Goal: Task Accomplishment & Management: Manage account settings

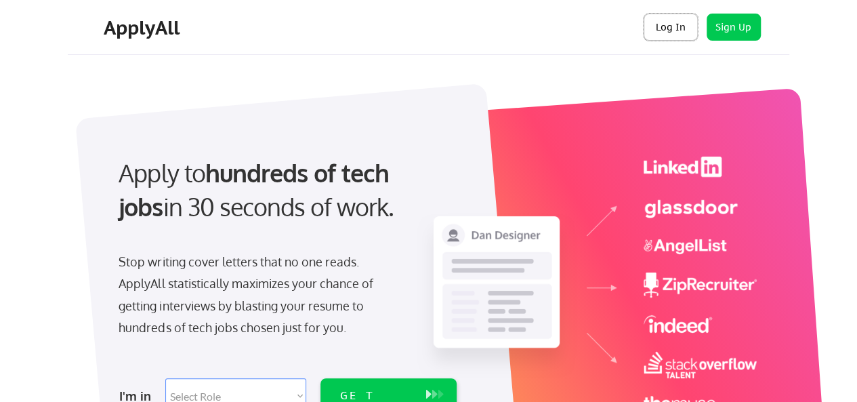
click at [669, 29] on button "Log In" at bounding box center [671, 27] width 54 height 27
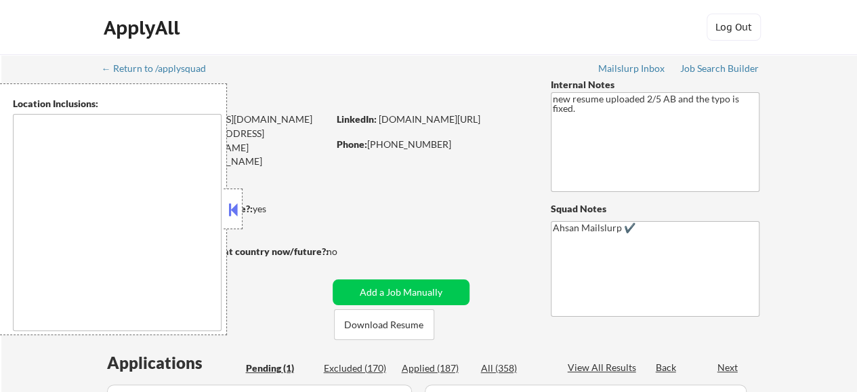
select select ""pending""
type textarea "[US_STATE], [GEOGRAPHIC_DATA] [GEOGRAPHIC_DATA], [GEOGRAPHIC_DATA] [GEOGRAPHIC_…"
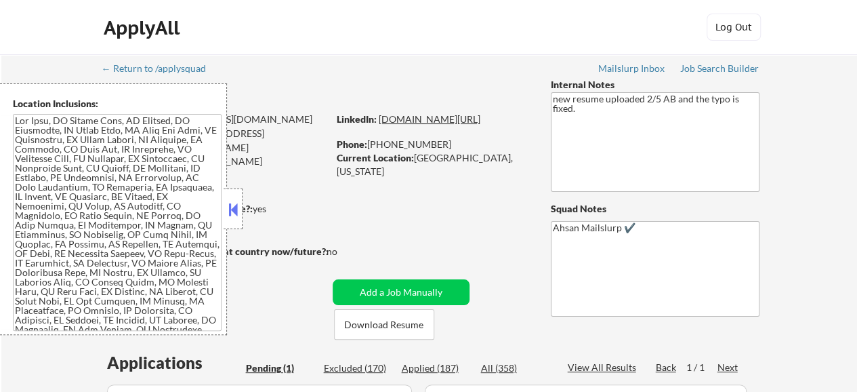
drag, startPoint x: 508, startPoint y: 130, endPoint x: 338, endPoint y: 135, distance: 170.1
click at [338, 126] on div "LinkedIn: [DOMAIN_NAME][URL]" at bounding box center [434, 119] width 194 height 14
select select ""pending""
drag, startPoint x: 509, startPoint y: 135, endPoint x: 337, endPoint y: 134, distance: 172.1
click at [337, 126] on div "LinkedIn: www.linkedin.com/in/akanksharyadav" at bounding box center [434, 119] width 194 height 14
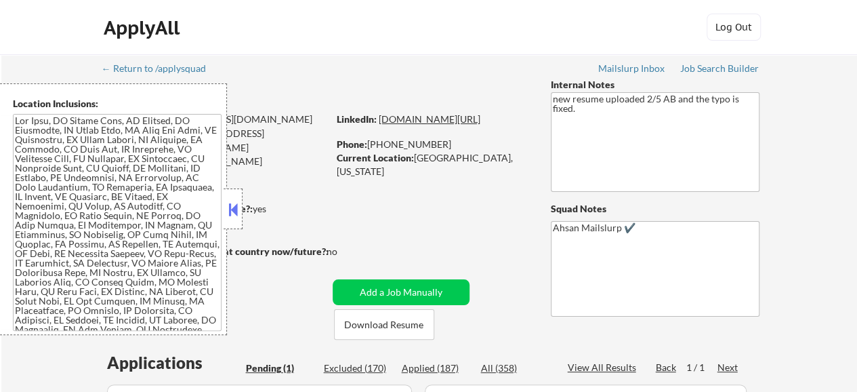
copy link "www.linkedin.com/in/akanksharyadav"
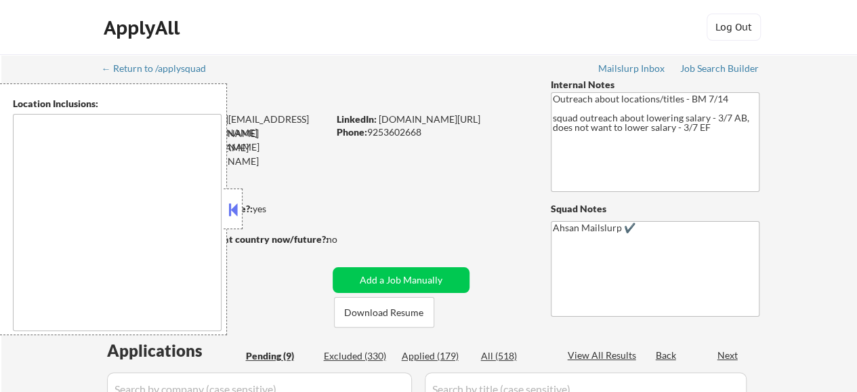
select select ""pending""
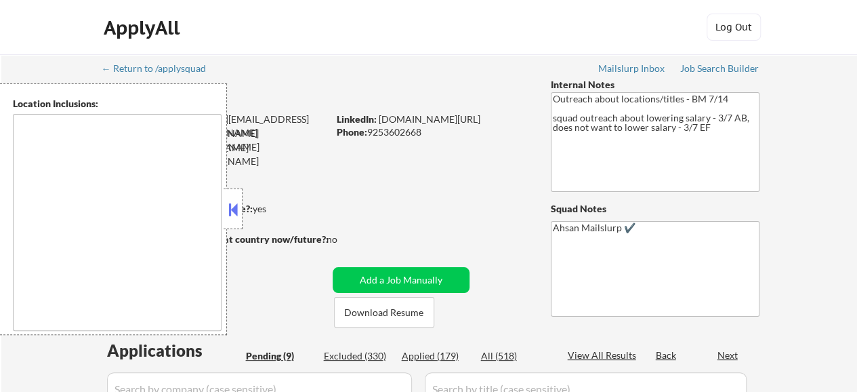
select select ""pending""
type textarea "[GEOGRAPHIC_DATA], [GEOGRAPHIC_DATA] [GEOGRAPHIC_DATA], [GEOGRAPHIC_DATA] [GEOG…"
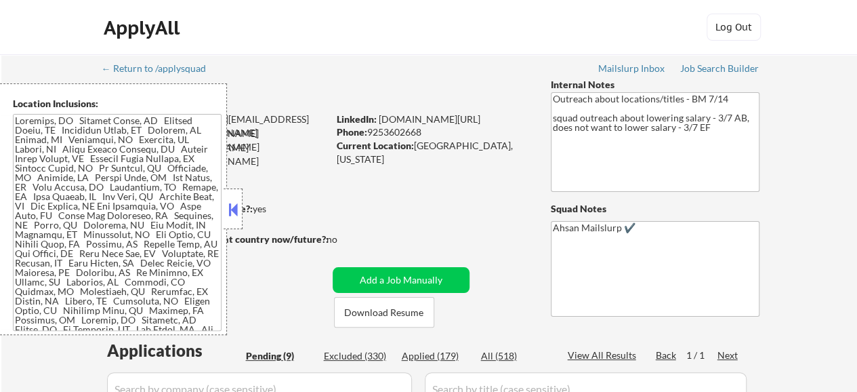
drag, startPoint x: 528, startPoint y: 120, endPoint x: 377, endPoint y: 120, distance: 151.7
click at [377, 120] on div "LinkedIn: www.linkedin.com/in/chhristopher" at bounding box center [434, 119] width 194 height 14
copy div "www.linkedin.com/in/chhristopher"
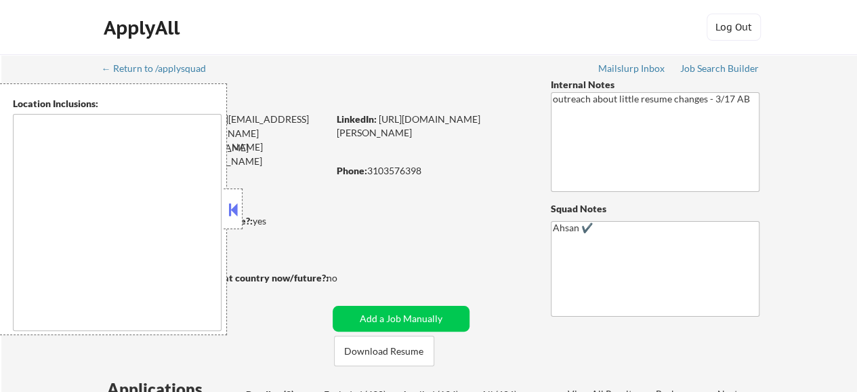
select select ""pending""
type textarea "Los Angeles, CA Glendale, CA Burbank, CA Pasadena, CA Santa Monica, CA Beverly …"
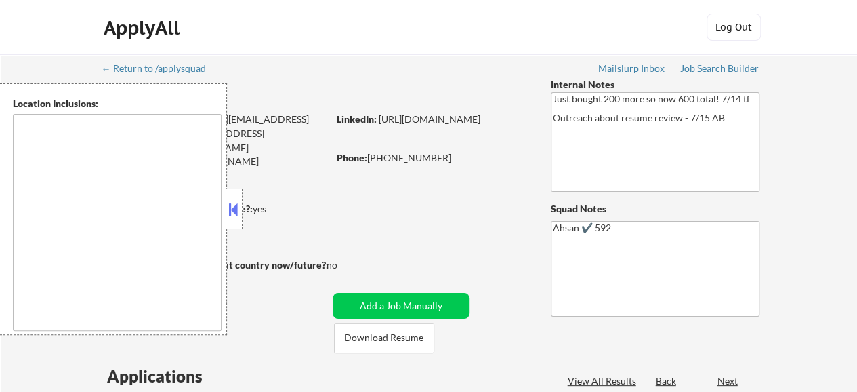
select select ""pending""
type textarea "Houston, TX Bellaire, TX West University Place, TX Southside Place, TX Hunters …"
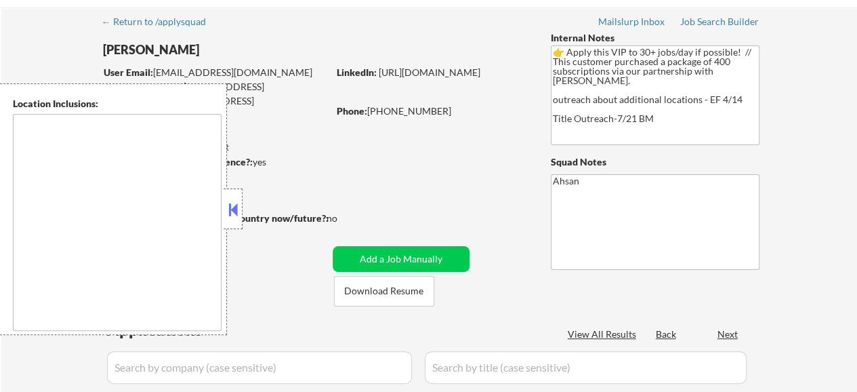
scroll to position [68, 0]
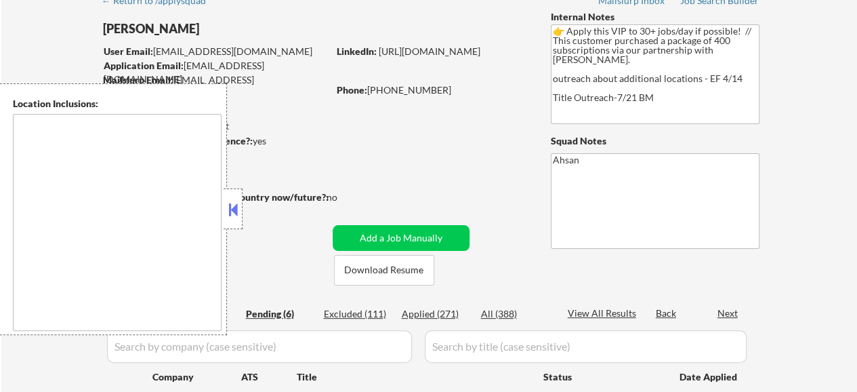
type textarea "country:[GEOGRAPHIC_DATA]"
select select ""pending""
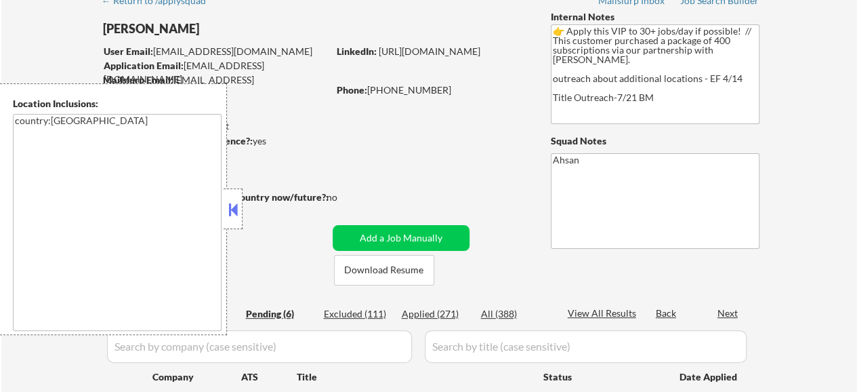
select select ""pending""
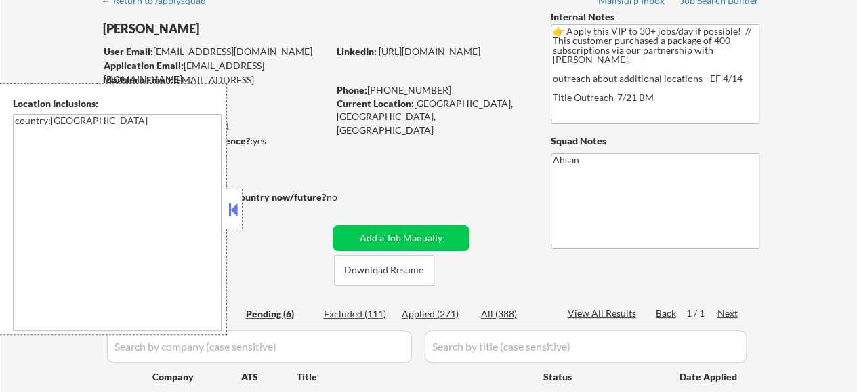
drag, startPoint x: 402, startPoint y: 71, endPoint x: 385, endPoint y: 65, distance: 18.0
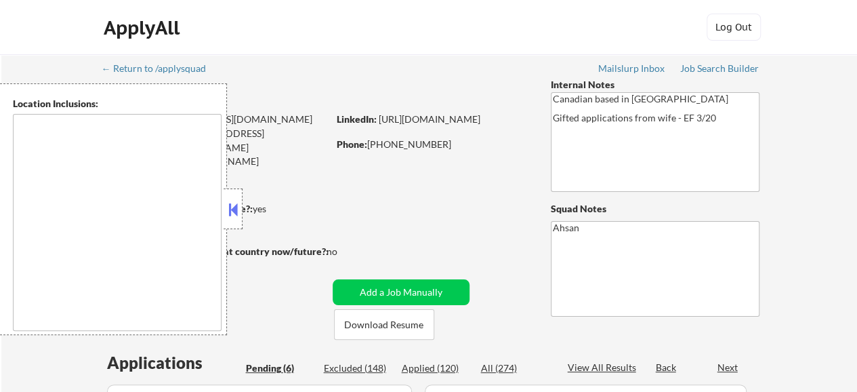
select select ""pending""
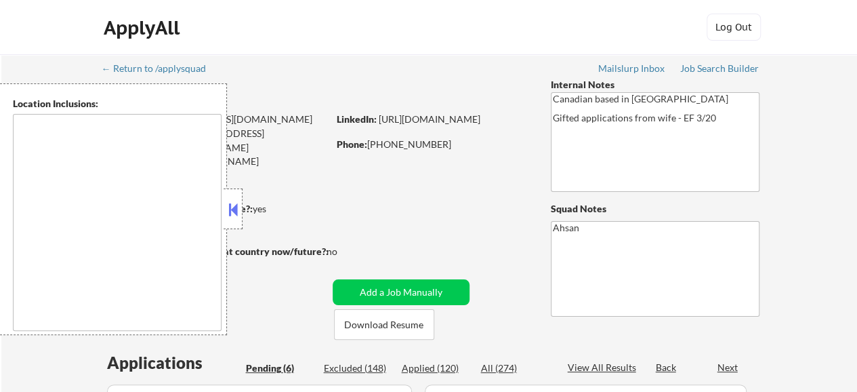
select select ""pending""
type textarea "Ottawa, ON Gatineau, QC Nepean, ON Kanata, ON Orleans, ON Gloucester, ON Stitts…"
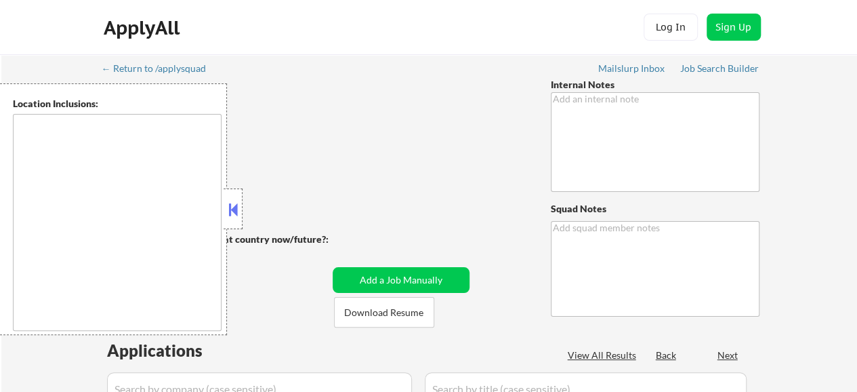
type textarea "[DEMOGRAPHIC_DATA] living in [GEOGRAPHIC_DATA]! If you have extra time, you may…"
type textarea "Ahsan 120"
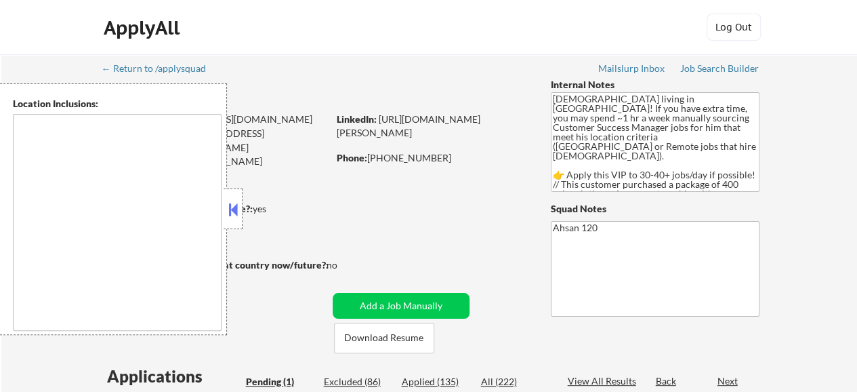
select select ""pending""
type textarea "remote"
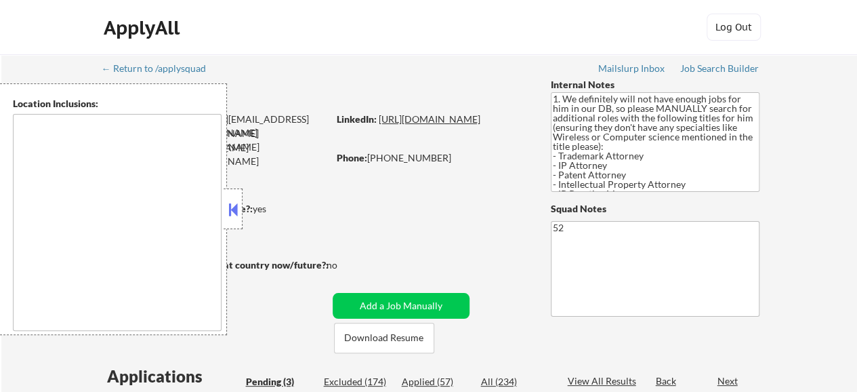
select select ""pending""
type textarea "[GEOGRAPHIC_DATA], [GEOGRAPHIC_DATA] [GEOGRAPHIC_DATA], [GEOGRAPHIC_DATA], [GEO…"
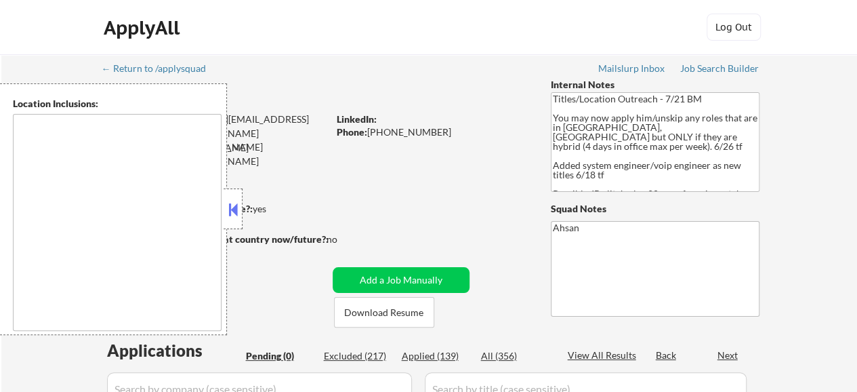
type textarea "[GEOGRAPHIC_DATA], [GEOGRAPHIC_DATA] [GEOGRAPHIC_DATA], [GEOGRAPHIC_DATA] [GEOG…"
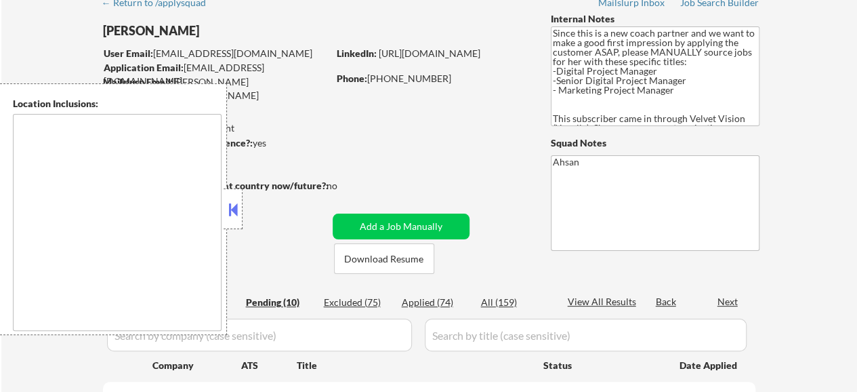
select select ""pending""
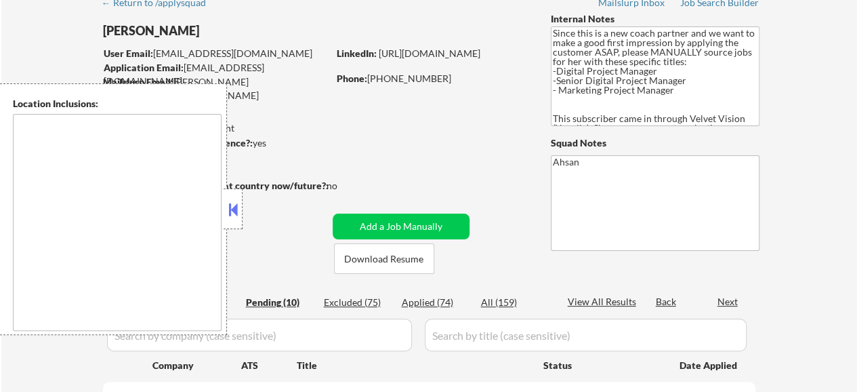
select select ""pending""
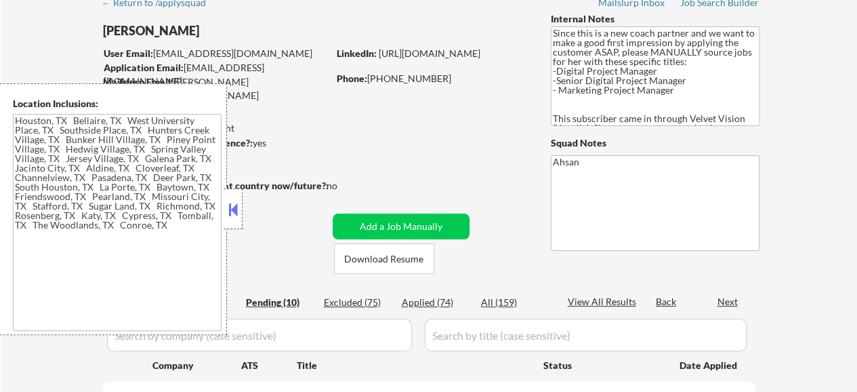
type textarea "Houston, TX Bellaire, TX West University Place, TX Southside Place, TX Hunters …"
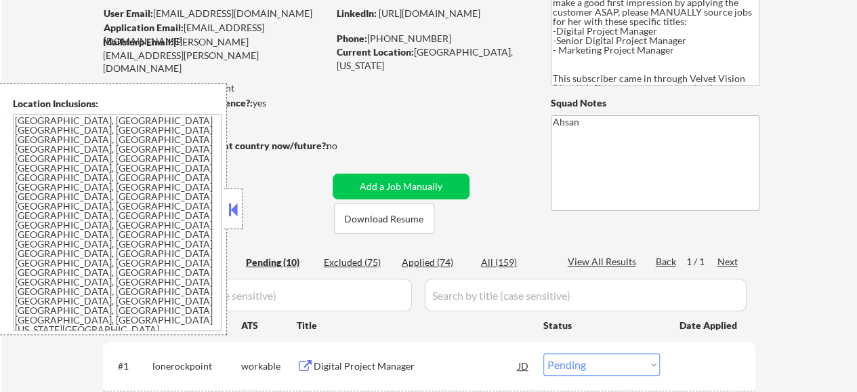
scroll to position [135, 0]
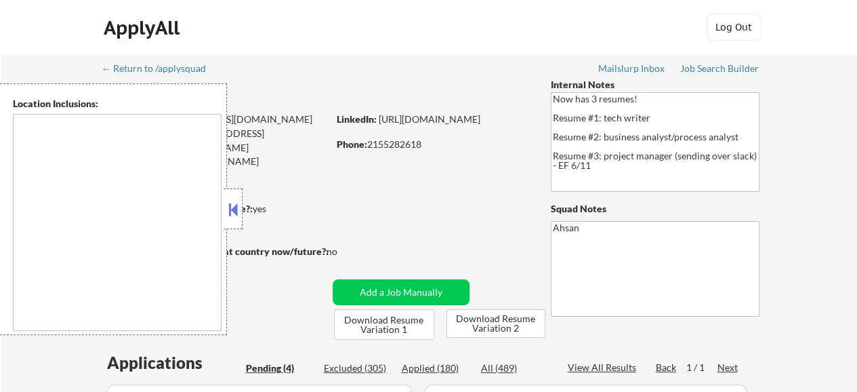
select select ""pending""
type textarea "Philadelphia, PA Camden, NJ Upper Darby, PA Cherry Hill, NJ Wilmington, DE Bens…"
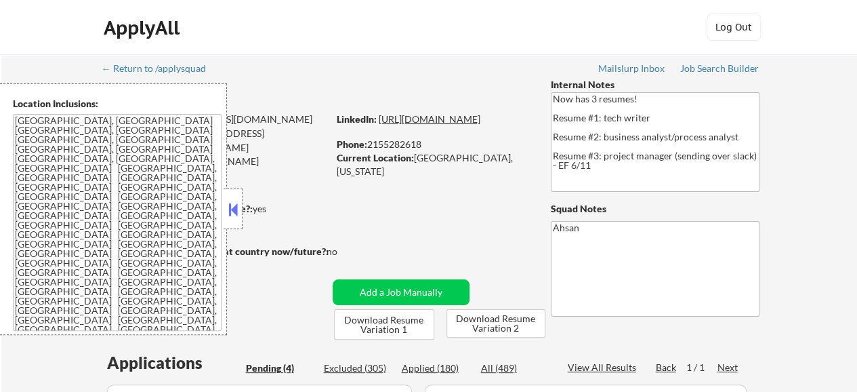
drag, startPoint x: 419, startPoint y: 138, endPoint x: 389, endPoint y: 132, distance: 31.1
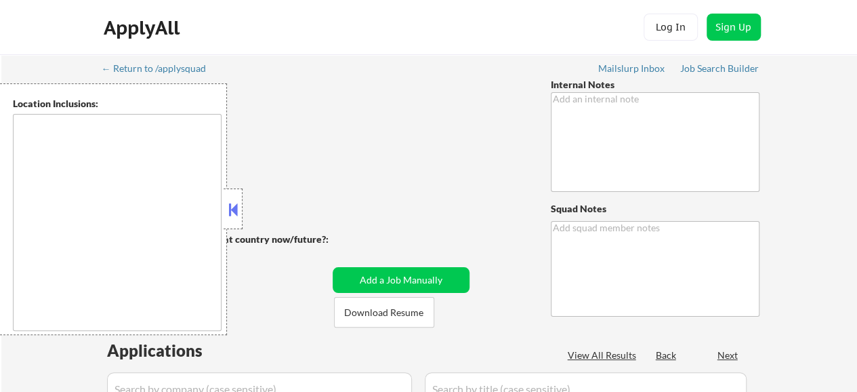
type textarea "Please use [PERSON_NAME] for his first name and [PERSON_NAME] for his full firs…"
type textarea "Ahsan"
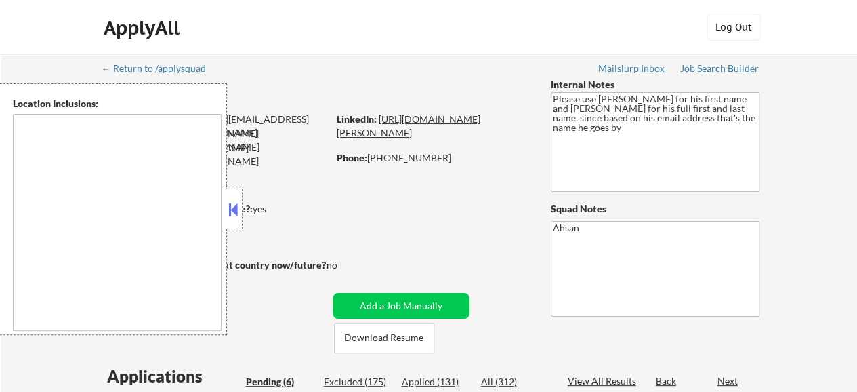
type textarea "[GEOGRAPHIC_DATA], MD [GEOGRAPHIC_DATA], [GEOGRAPHIC_DATA] [GEOGRAPHIC_DATA], […"
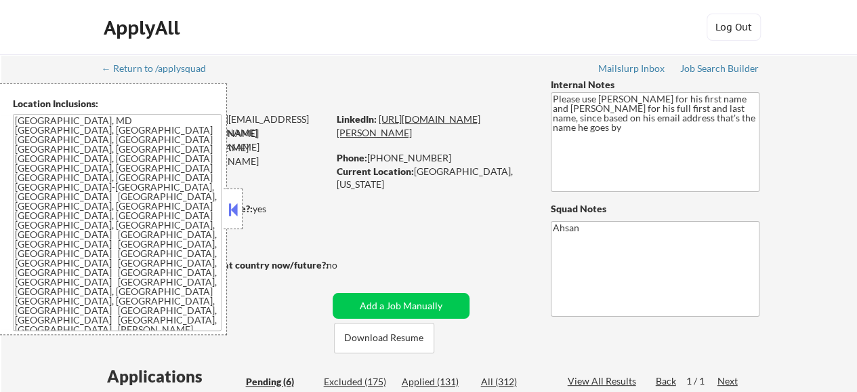
select select ""pending""
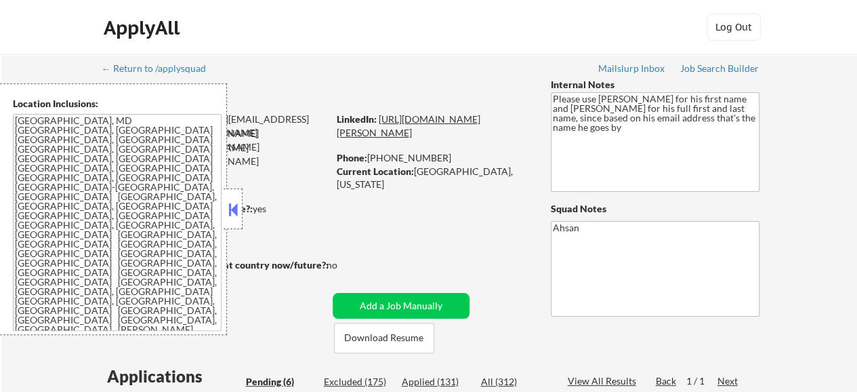
select select ""pending""
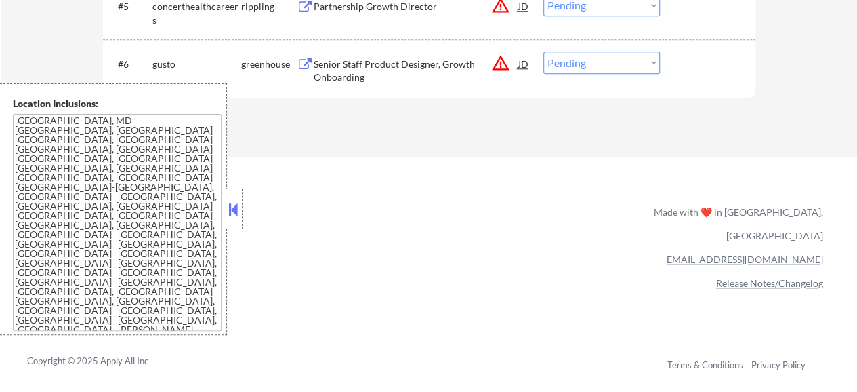
scroll to position [406, 0]
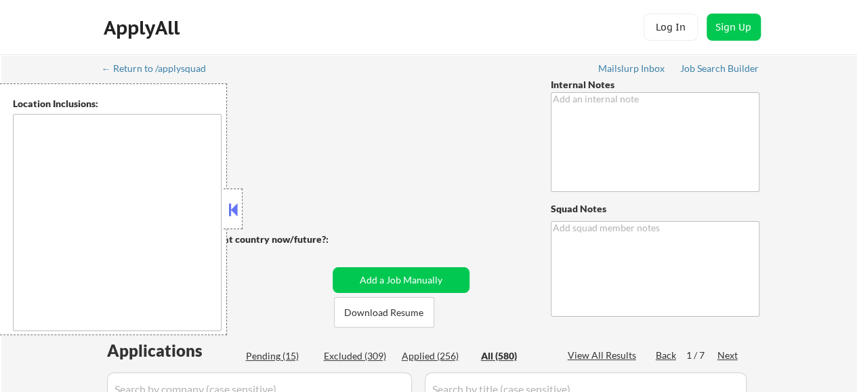
type textarea "Bought 200 more so now 401 total 8/10 tf"
type textarea "Ahsan"
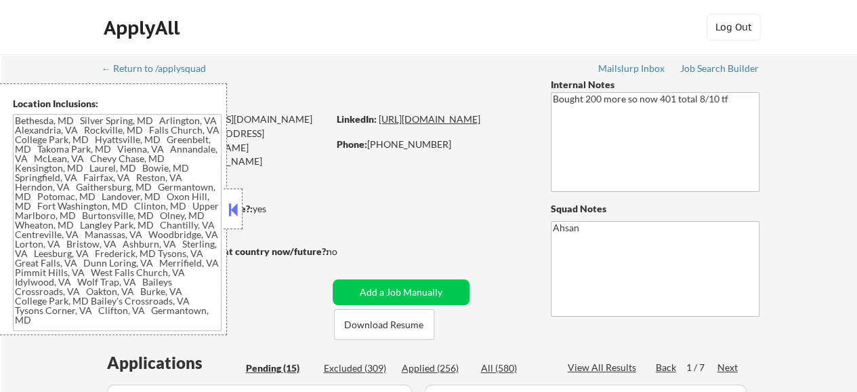
type textarea "Bethesda, MD Silver Spring, MD Arlington, VA Alexandria, VA Rockville, MD Falls…"
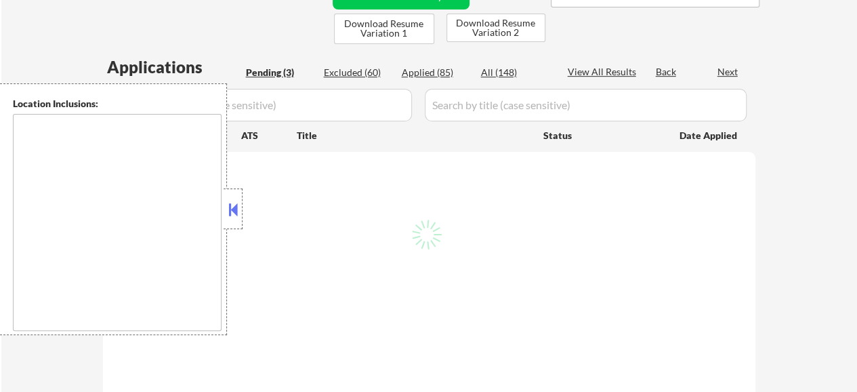
select select ""pending""
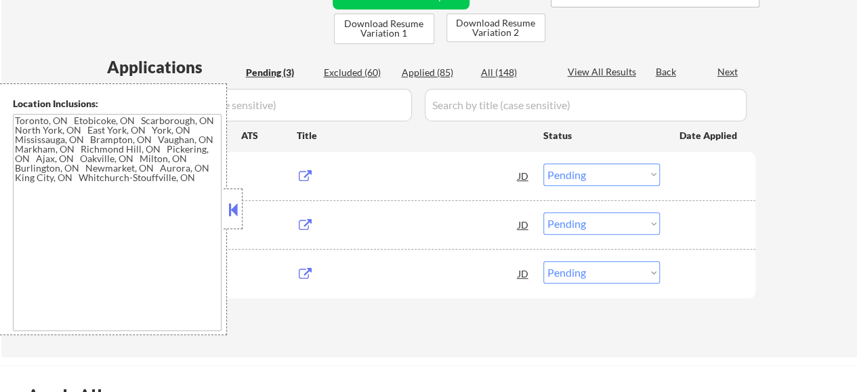
type textarea "[GEOGRAPHIC_DATA], ON [GEOGRAPHIC_DATA], ON [GEOGRAPHIC_DATA], ON [GEOGRAPHIC_D…"
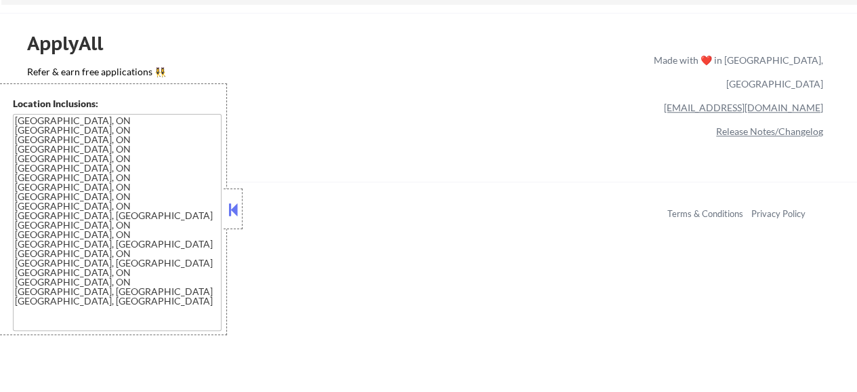
scroll to position [406, 0]
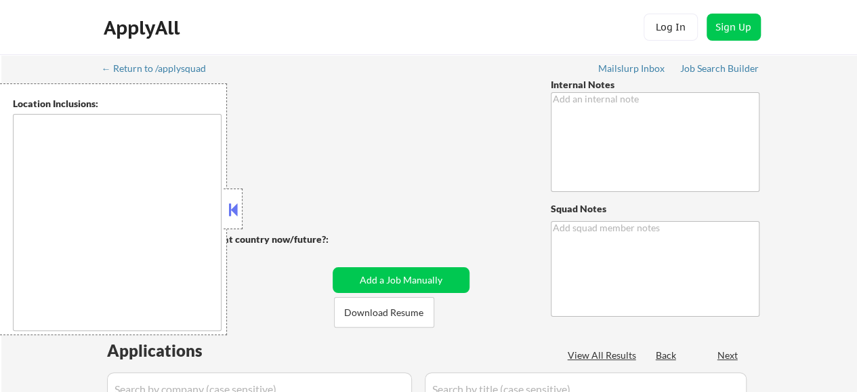
type textarea "No to expanding location. He will follow up with additional titles later. He is…"
type textarea "Ahsan"
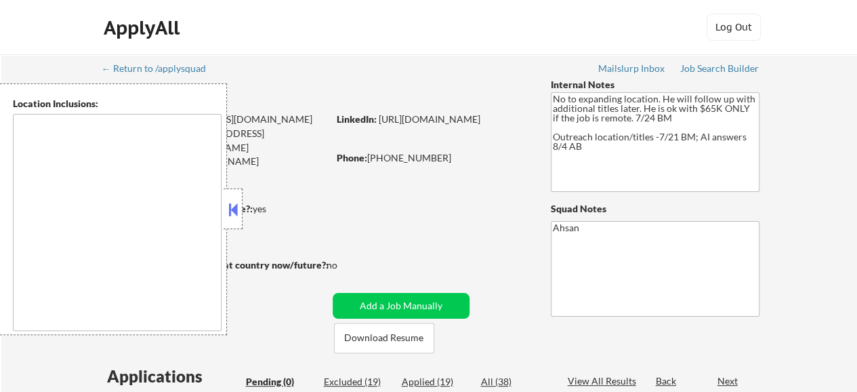
type textarea "[GEOGRAPHIC_DATA], [GEOGRAPHIC_DATA] [GEOGRAPHIC_DATA], [GEOGRAPHIC_DATA] [GEOG…"
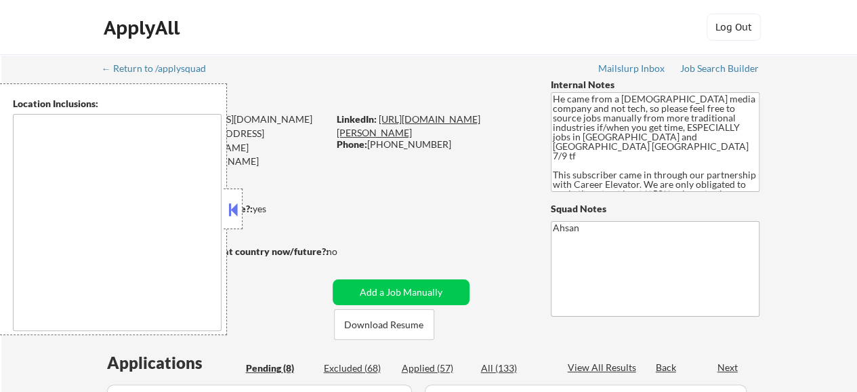
select select ""pending""
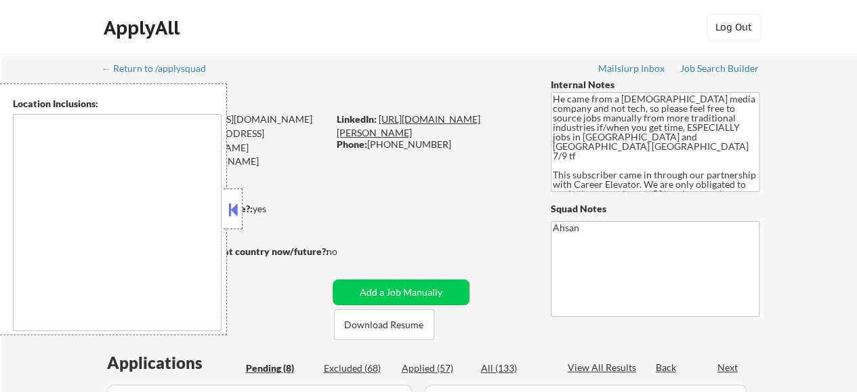
select select ""pending""
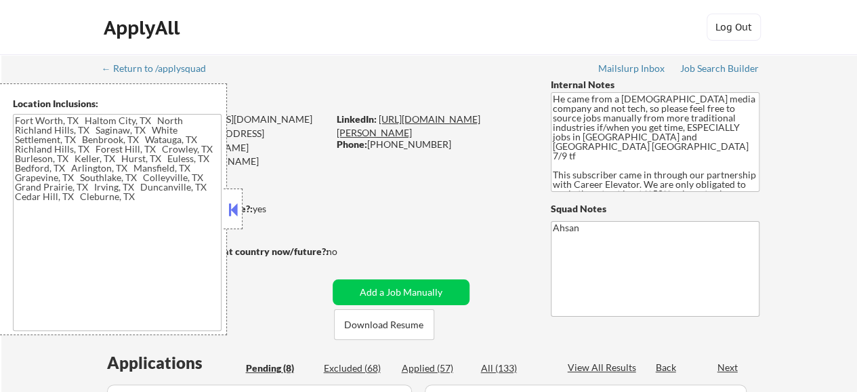
type textarea "[GEOGRAPHIC_DATA], [GEOGRAPHIC_DATA] [GEOGRAPHIC_DATA], [GEOGRAPHIC_DATA] [GEOG…"
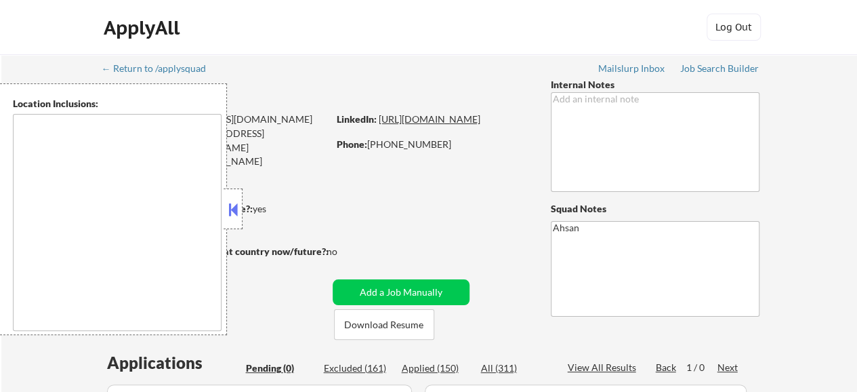
type textarea "[GEOGRAPHIC_DATA], [GEOGRAPHIC_DATA] [GEOGRAPHIC_DATA], [GEOGRAPHIC_DATA] [GEOG…"
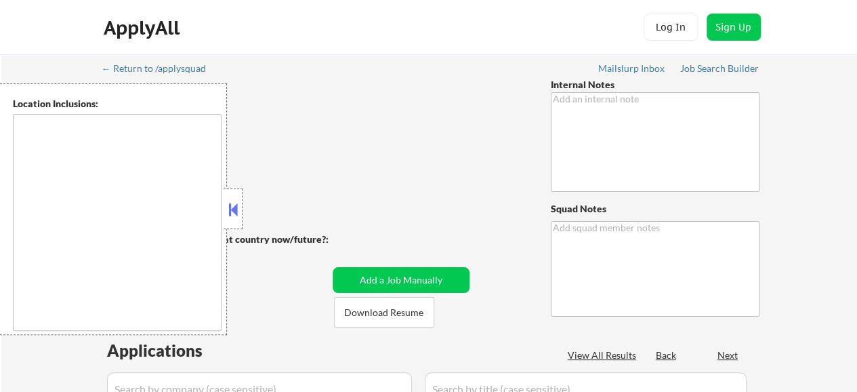
type textarea "He got an extra 125 apps (now 325 total) because he's someone Tal owes a big fa…"
type textarea "Ahsan"
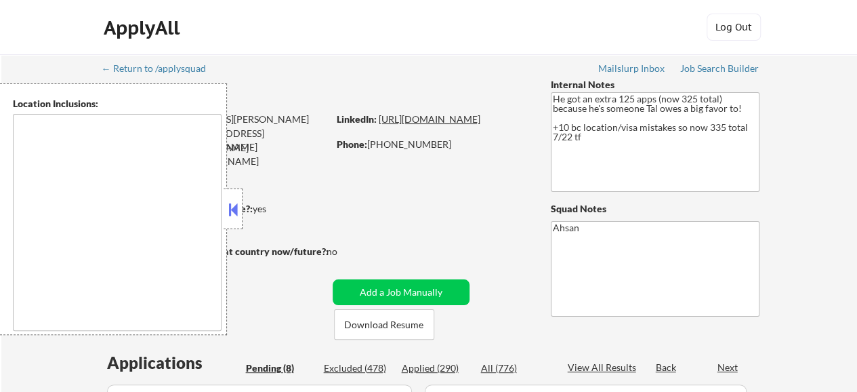
type textarea "Seattle, WA Mercer Island, WA Shoreline, WA Tukwila, WA Burien, WA SeaTac, WA W…"
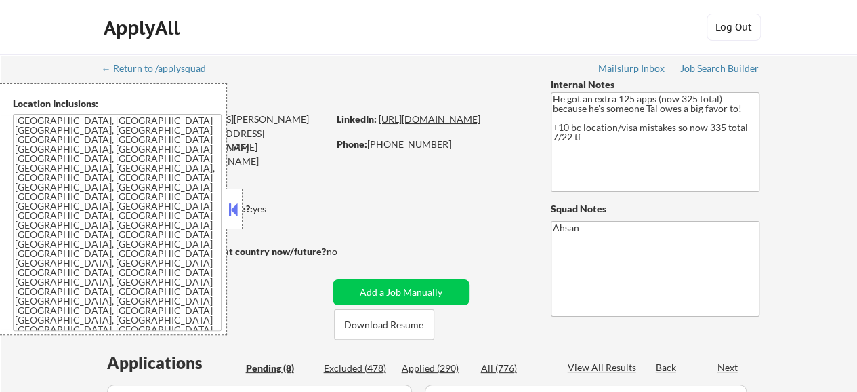
select select ""pending""
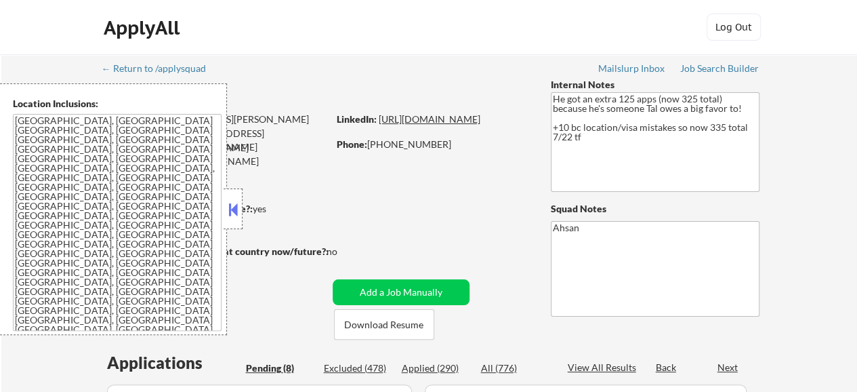
select select ""pending""
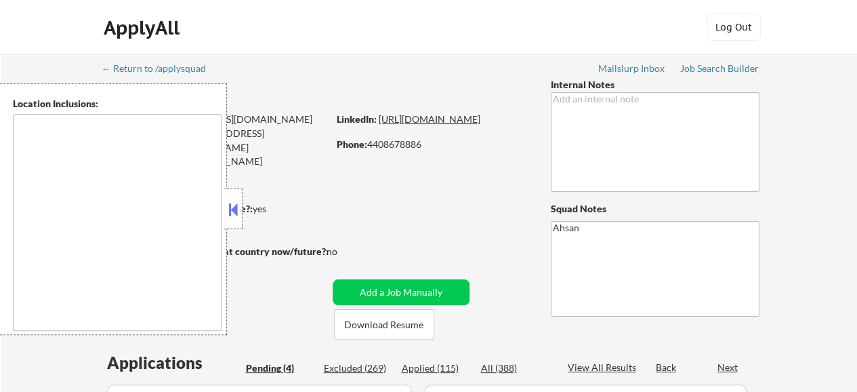
select select ""pending""
type textarea "Raleigh, NC Cary, NC Morrisville, NC Apex, NC Garner, NC Wake Forest, NC Holly …"
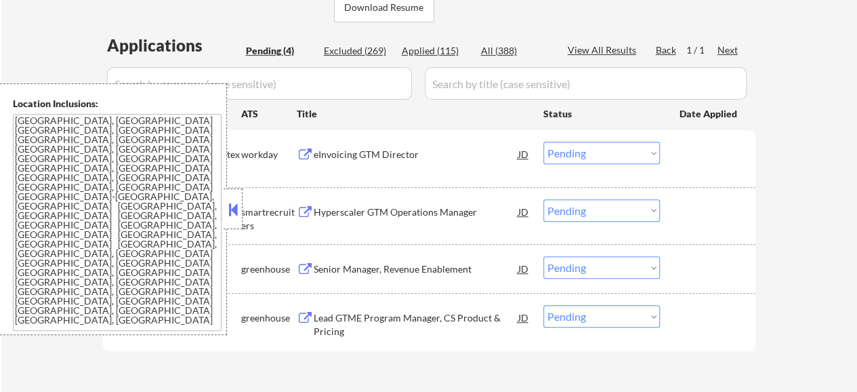
scroll to position [203, 0]
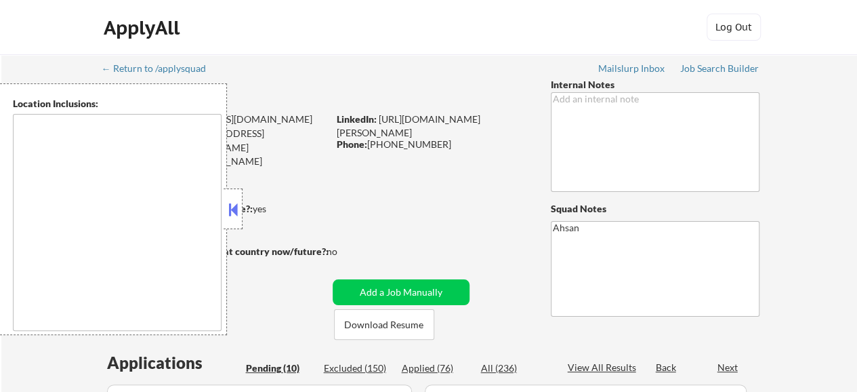
select select ""pending""
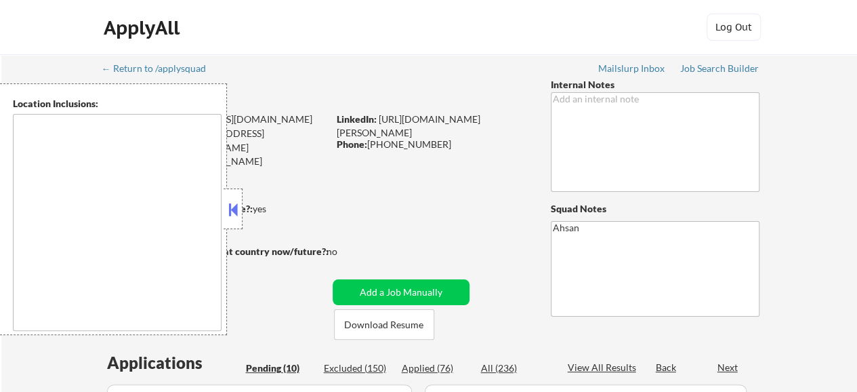
select select ""pending""
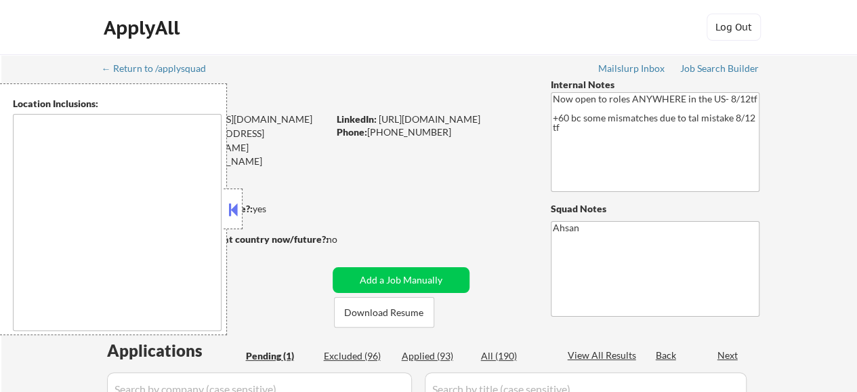
select select ""pending""
type textarea "country:[GEOGRAPHIC_DATA]"
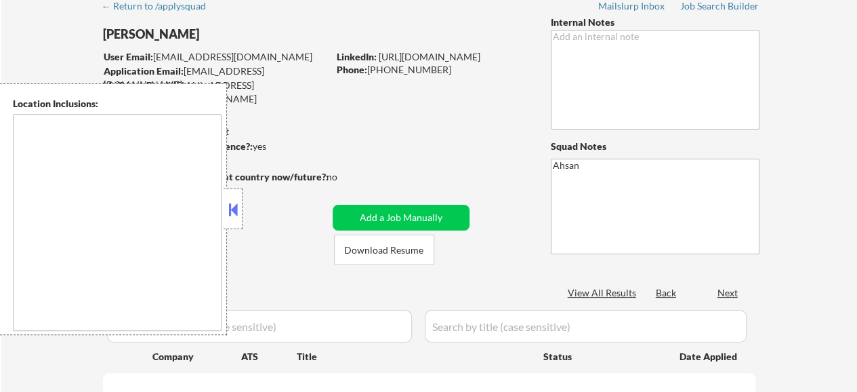
scroll to position [68, 0]
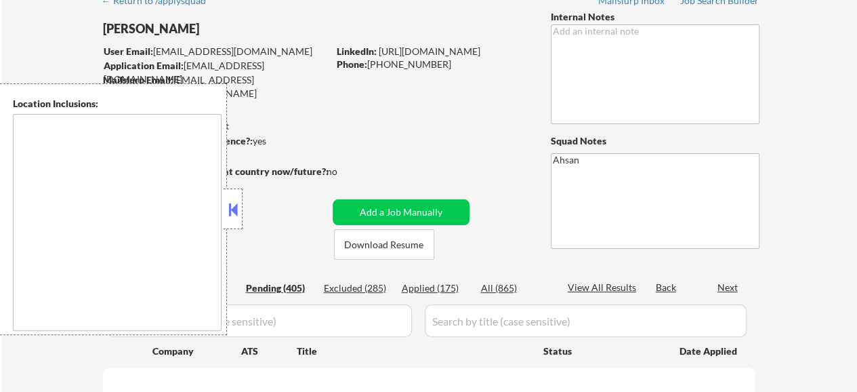
type textarea "[GEOGRAPHIC_DATA], [GEOGRAPHIC_DATA] Henrico, [GEOGRAPHIC_DATA] [GEOGRAPHIC_DAT…"
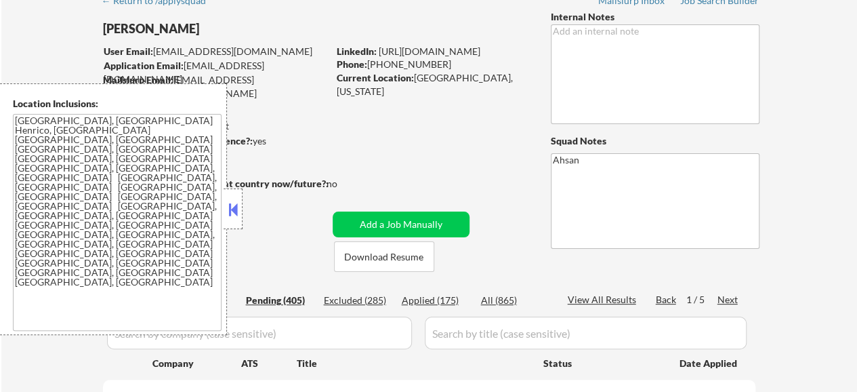
select select ""pending""
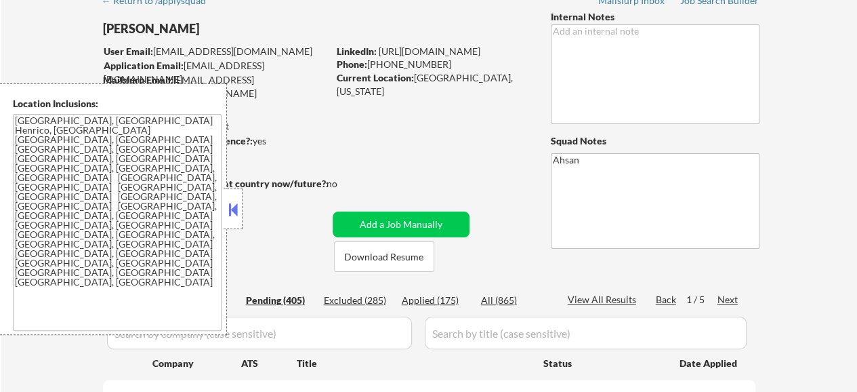
select select ""pending""
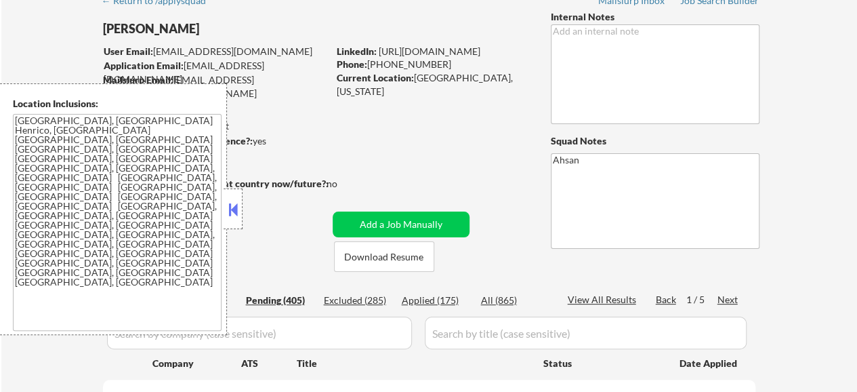
select select ""pending""
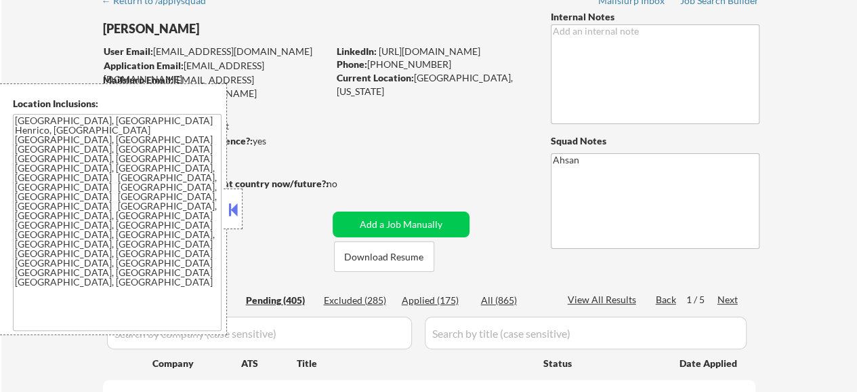
select select ""pending""
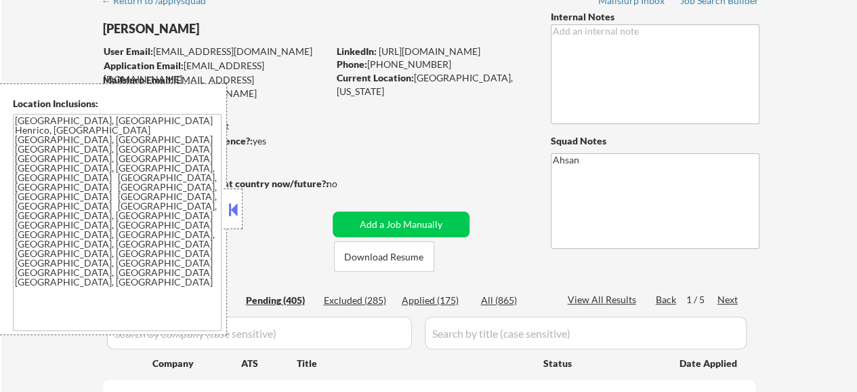
select select ""pending""
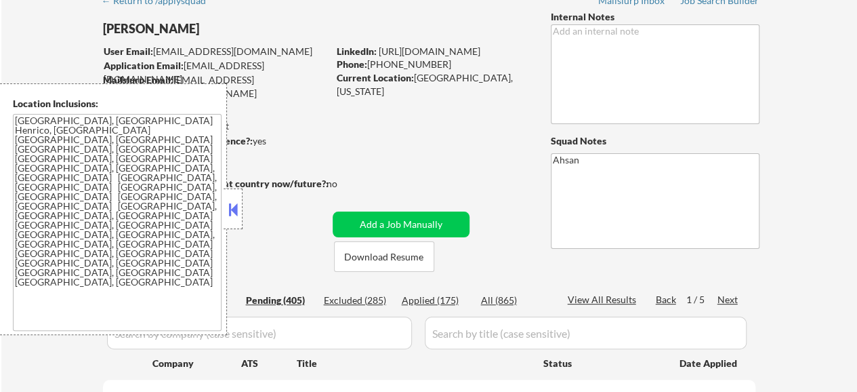
select select ""pending""
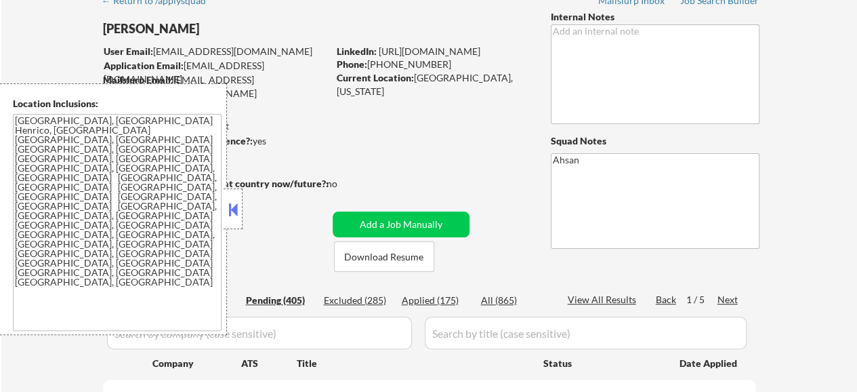
select select ""pending""
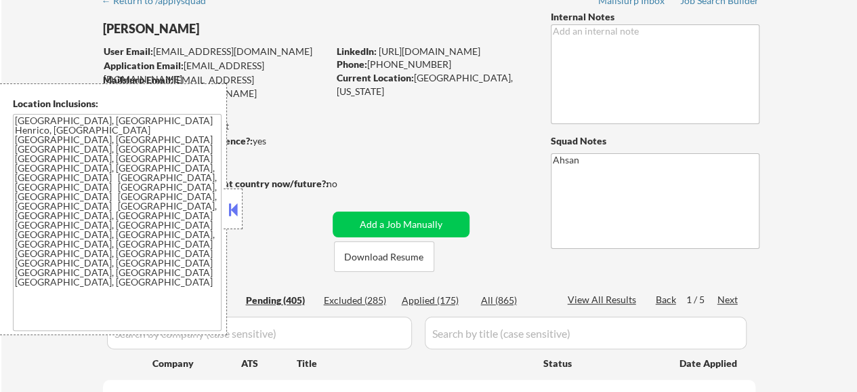
select select ""pending""
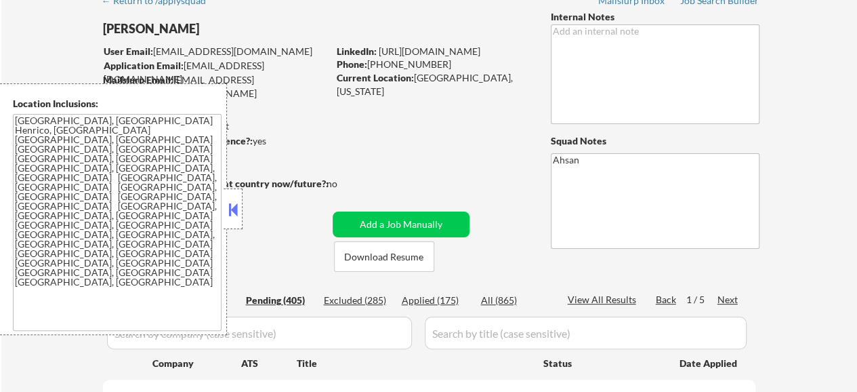
select select ""pending""
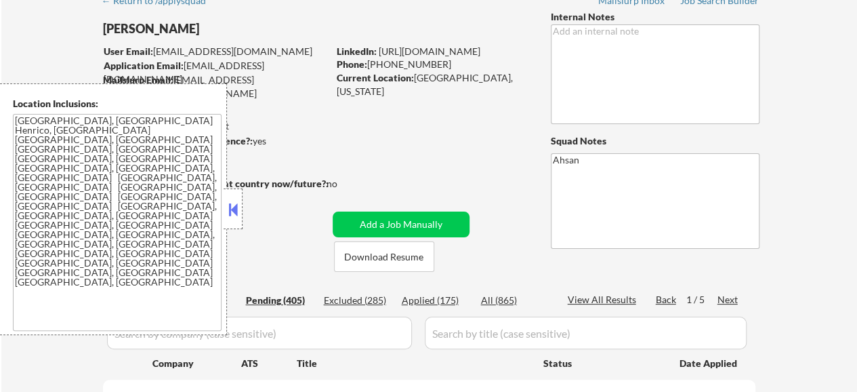
select select ""pending""
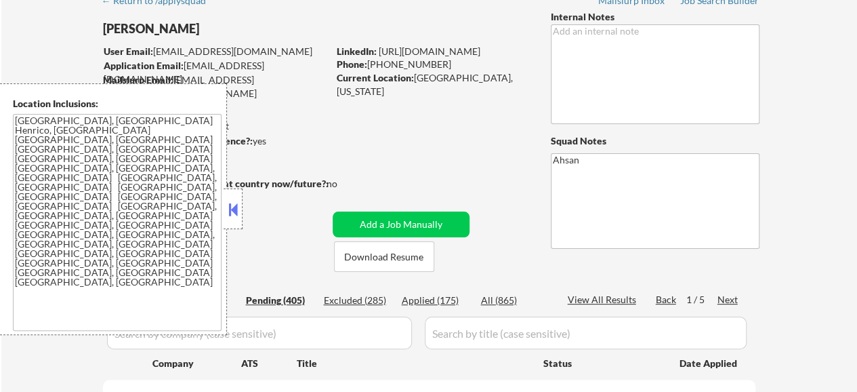
select select ""pending""
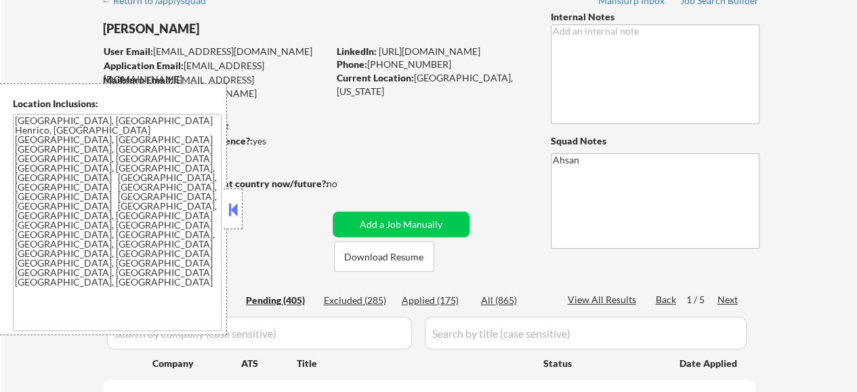
select select ""pending""
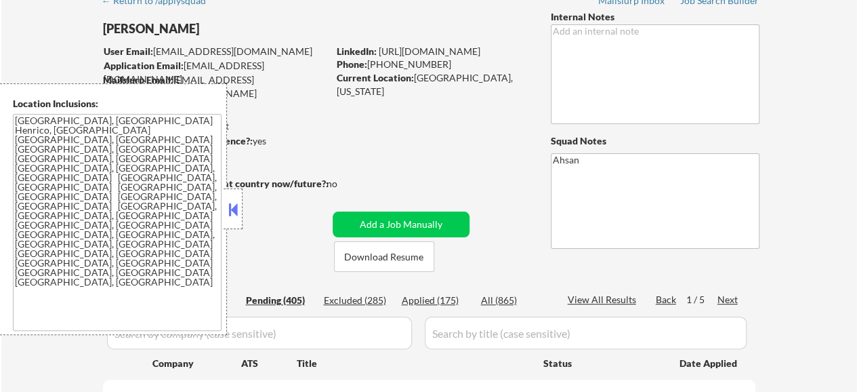
select select ""pending""
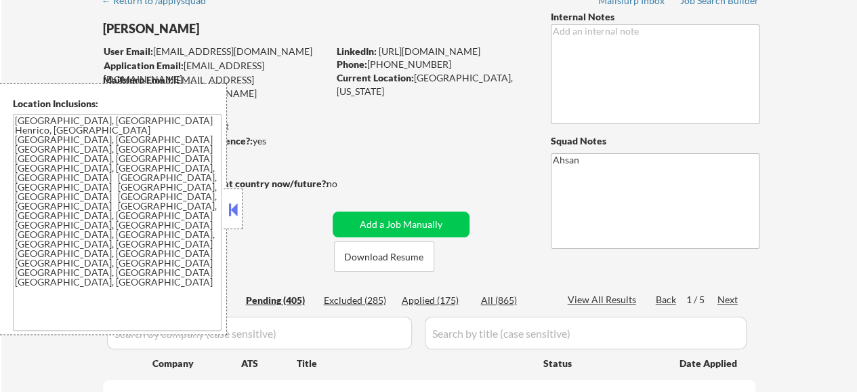
select select ""pending""
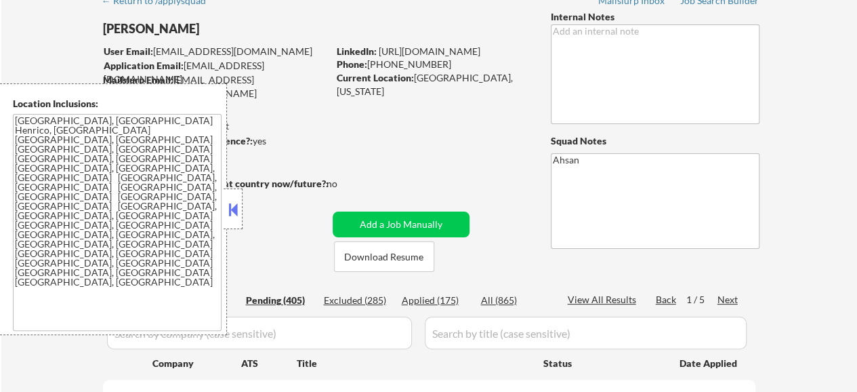
select select ""pending""
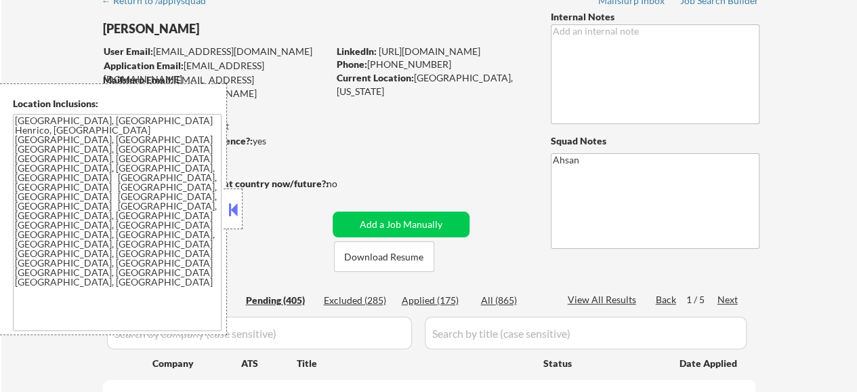
select select ""pending""
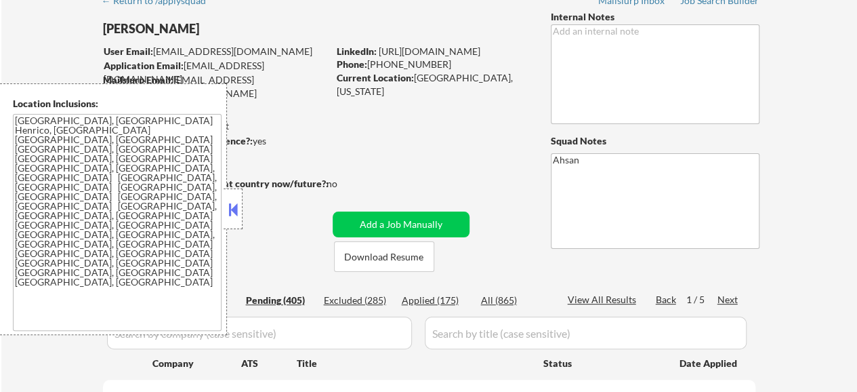
select select ""pending""
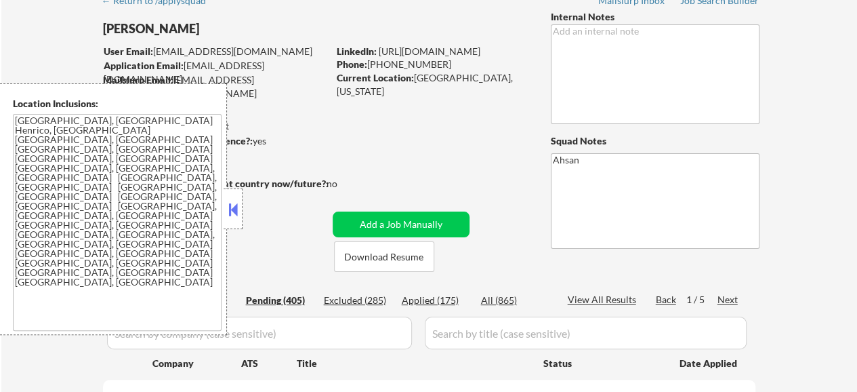
select select ""pending""
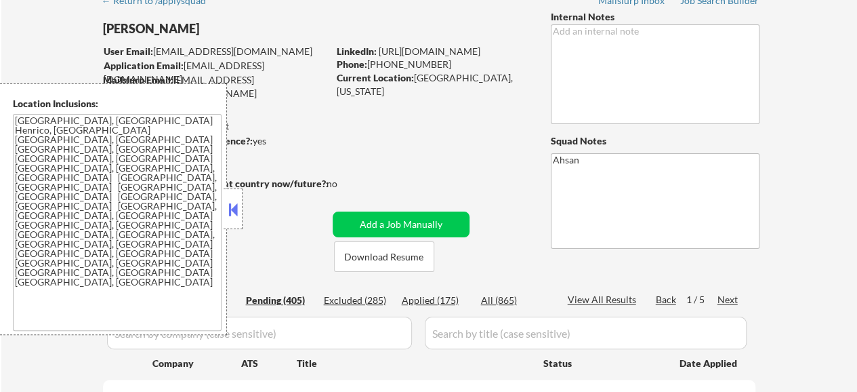
select select ""pending""
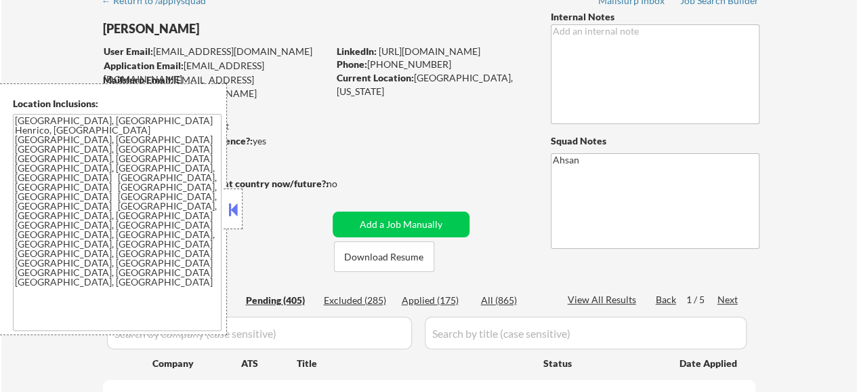
select select ""pending""
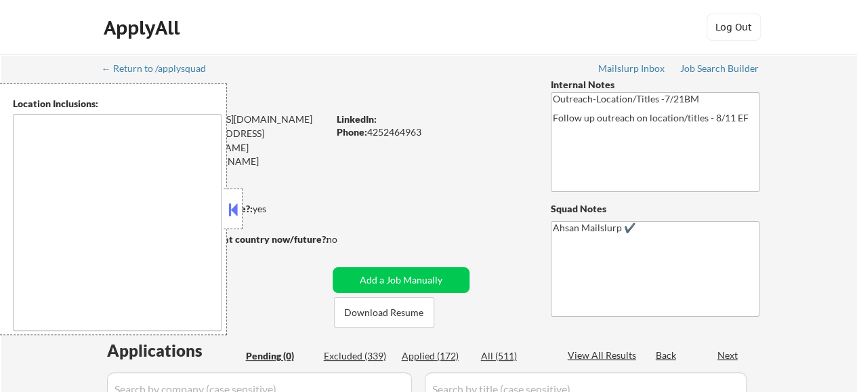
type textarea "Remote US [GEOGRAPHIC_DATA], [GEOGRAPHIC_DATA] [GEOGRAPHIC_DATA], [GEOGRAPHIC_D…"
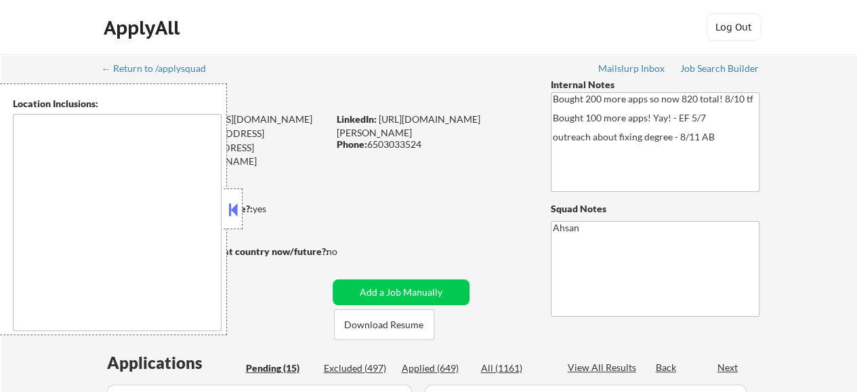
type textarea "[GEOGRAPHIC_DATA], [GEOGRAPHIC_DATA], [GEOGRAPHIC_DATA] [GEOGRAPHIC_DATA], [GEO…"
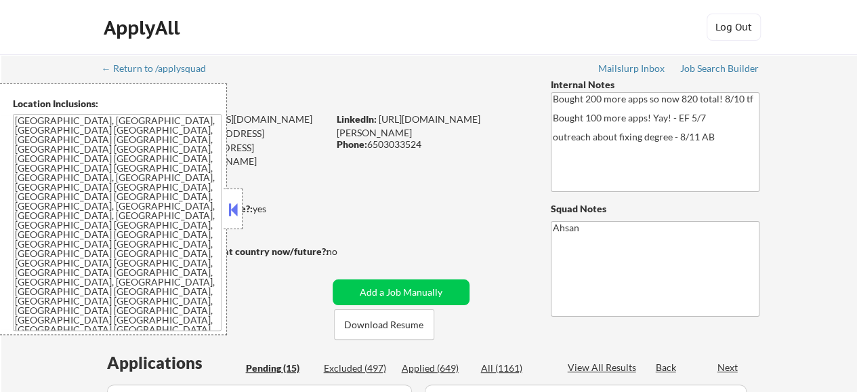
select select ""pending""
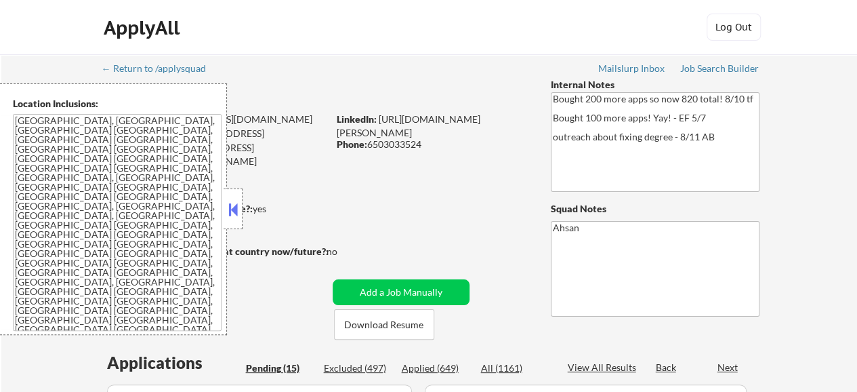
select select ""pending""
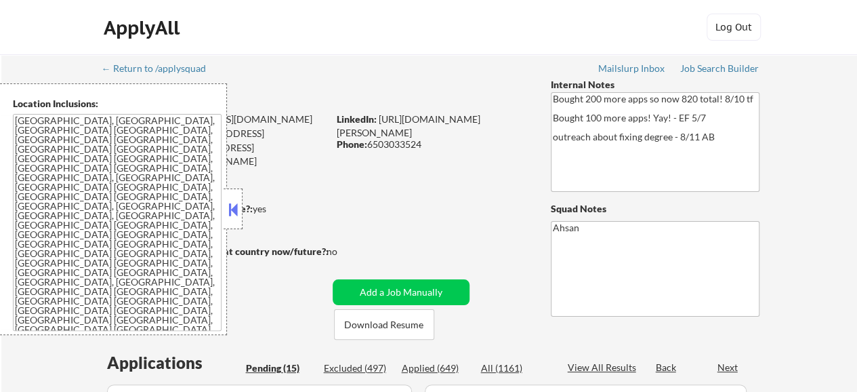
select select ""pending""
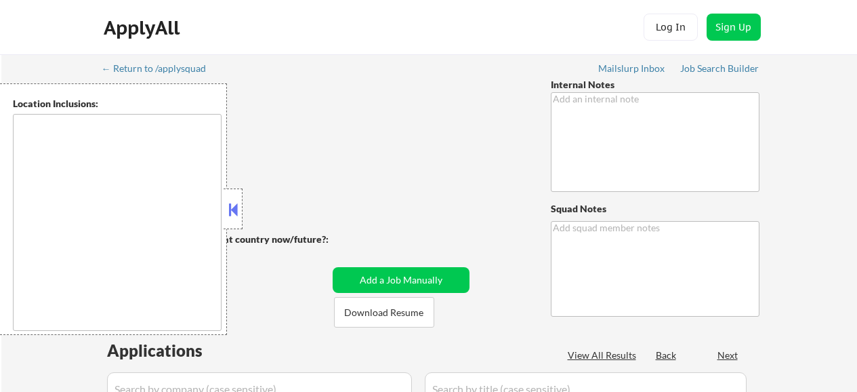
type textarea "Shah Mailslurp ✔️"
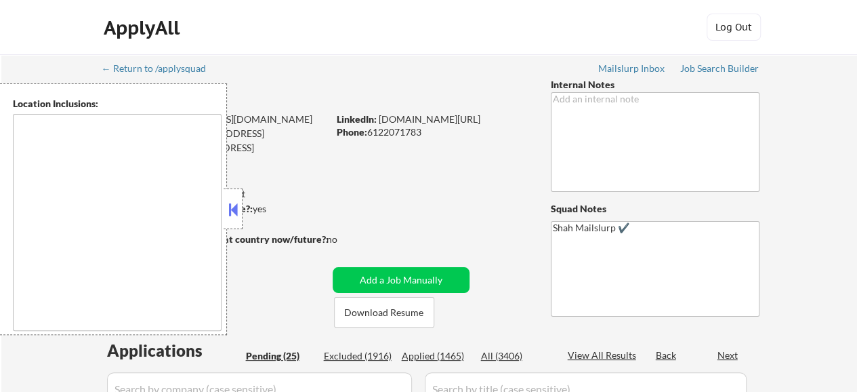
select select ""pending""
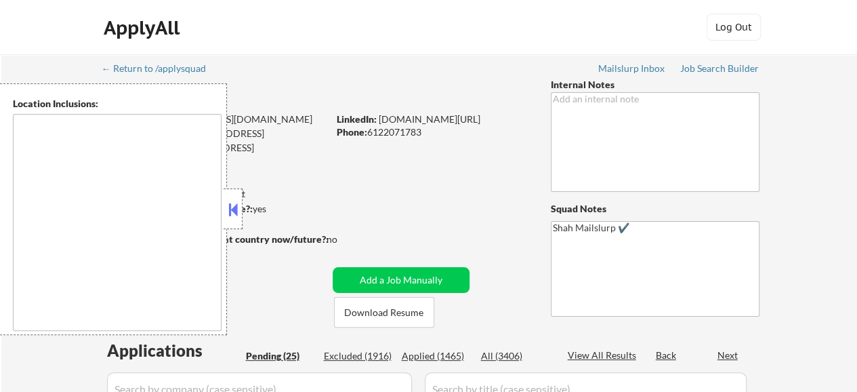
select select ""pending""
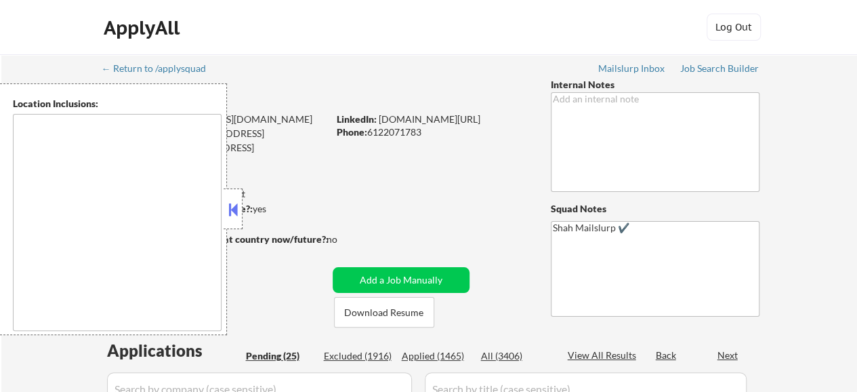
select select ""pending""
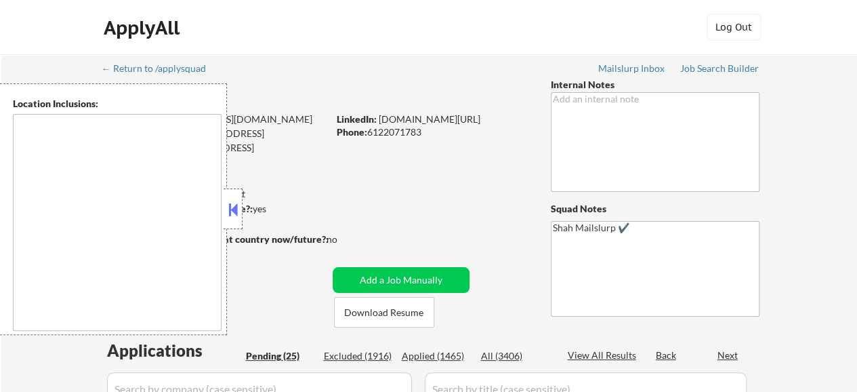
select select ""pending""
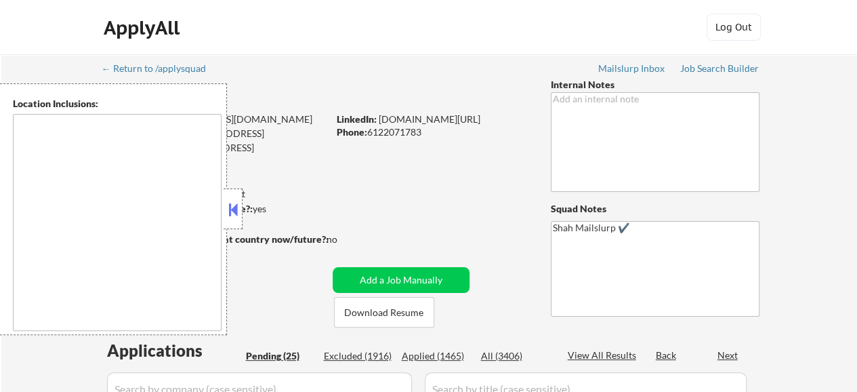
select select ""pending""
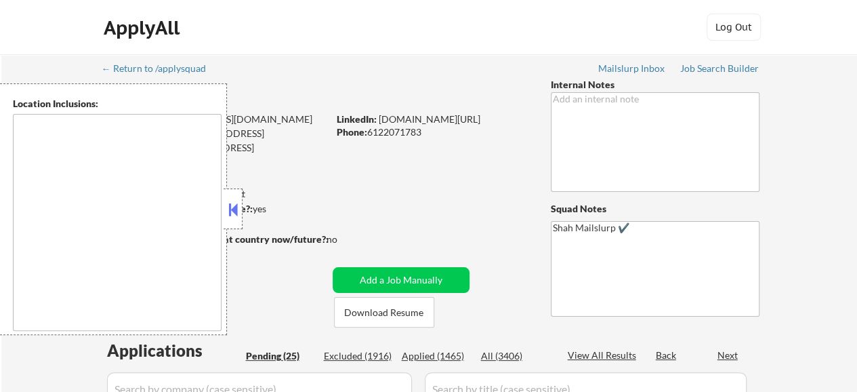
type textarea "[GEOGRAPHIC_DATA], [GEOGRAPHIC_DATA] [GEOGRAPHIC_DATA], [GEOGRAPHIC_DATA] [GEOG…"
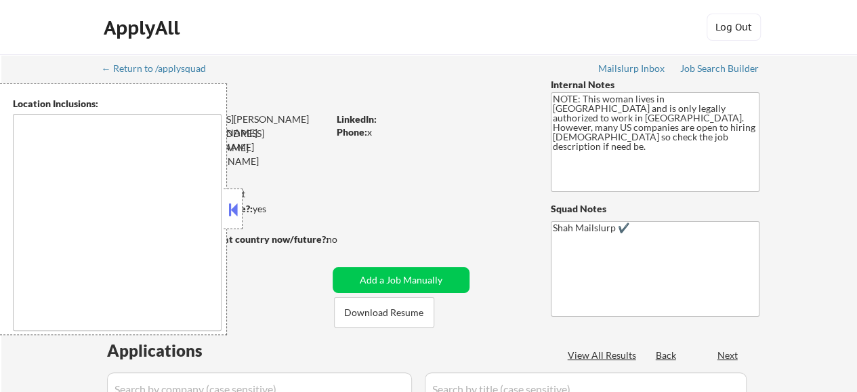
type textarea "[GEOGRAPHIC_DATA], [GEOGRAPHIC_DATA] [GEOGRAPHIC_DATA], [GEOGRAPHIC_DATA] [GEOG…"
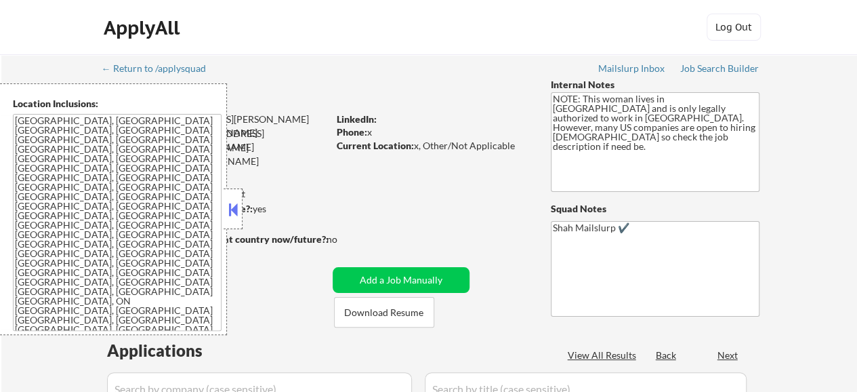
select select ""pending""
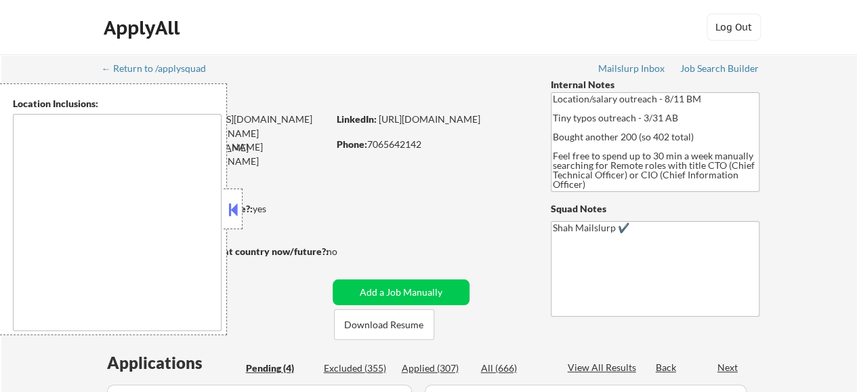
select select ""pending""
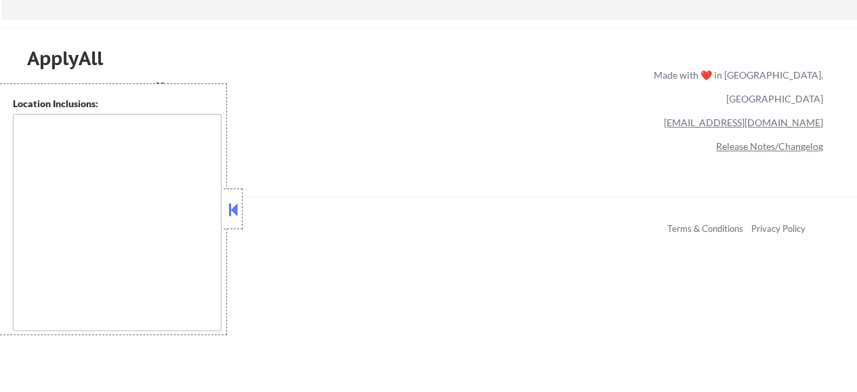
scroll to position [135, 0]
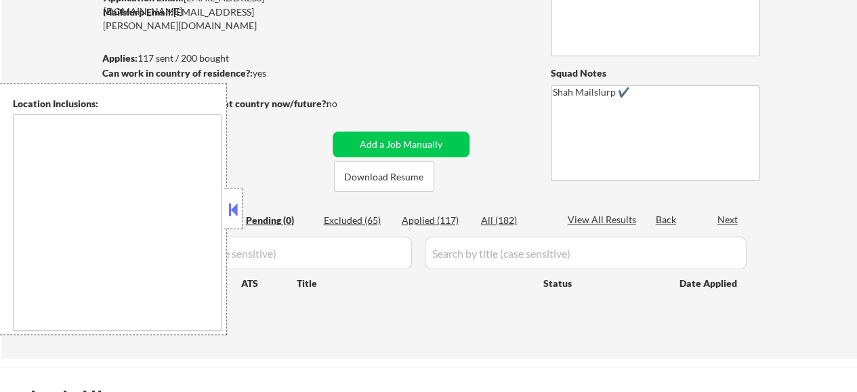
type textarea "San Francisco, CA Daly City, CA South San Francisco, CA Brisbane, CA Colma, CA …"
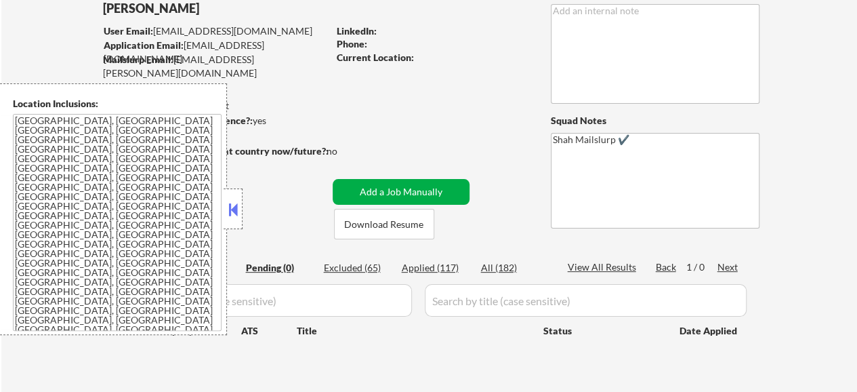
scroll to position [68, 0]
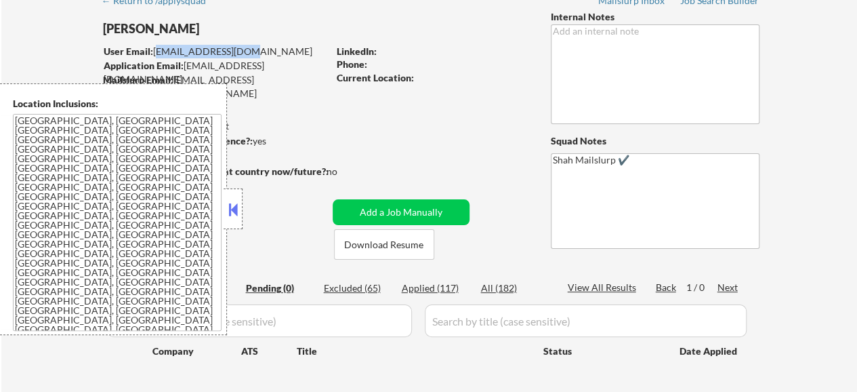
drag, startPoint x: 251, startPoint y: 52, endPoint x: 156, endPoint y: 52, distance: 95.5
click at [156, 52] on div "User Email: kmancuso@gmail.com" at bounding box center [216, 52] width 224 height 14
copy div "kmancuso@gmail.com"
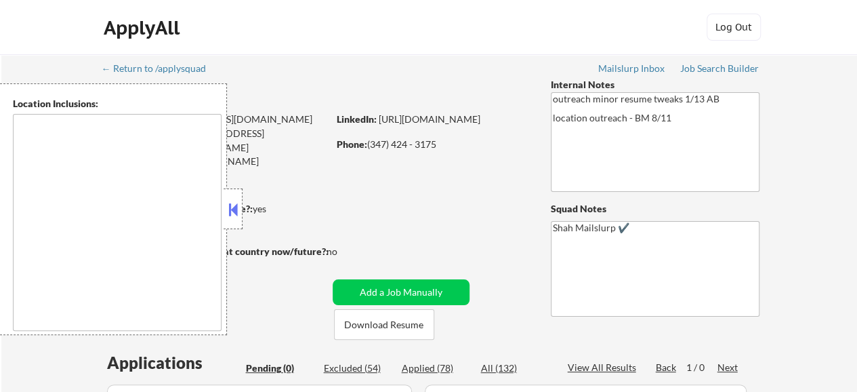
type textarea "[GEOGRAPHIC_DATA], [GEOGRAPHIC_DATA] [GEOGRAPHIC_DATA], [GEOGRAPHIC_DATA] [GEOG…"
type textarea "Antioch, TN Brentwood, TN La Vergne, TN Smyrna, TN Franklin, TN Hermitage, TN M…"
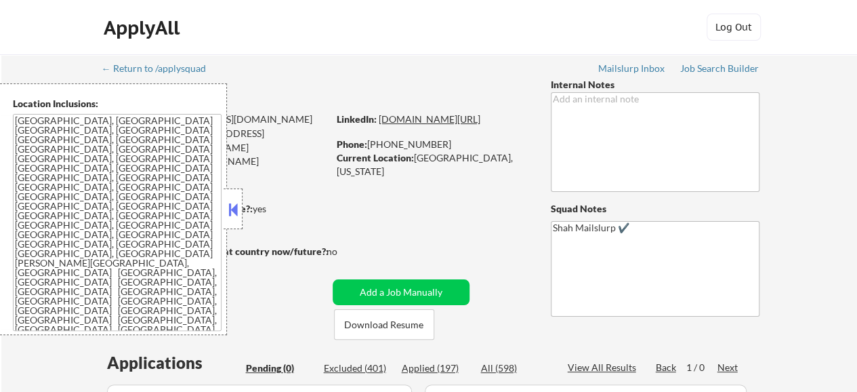
drag, startPoint x: 511, startPoint y: 131, endPoint x: 339, endPoint y: 135, distance: 172.1
click at [339, 126] on div "LinkedIn: www.linkedin.com/in/danieljackson1656" at bounding box center [434, 119] width 194 height 14
copy link "www.linkedin.com/in/danieljackson1656"
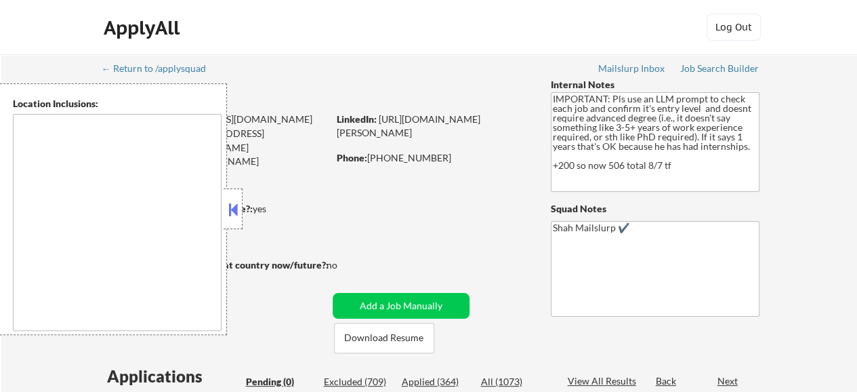
type textarea "Jersey City, NJ Hoboken, NJ Union City, NJ Weehawken, NJ West New York, NJ Nort…"
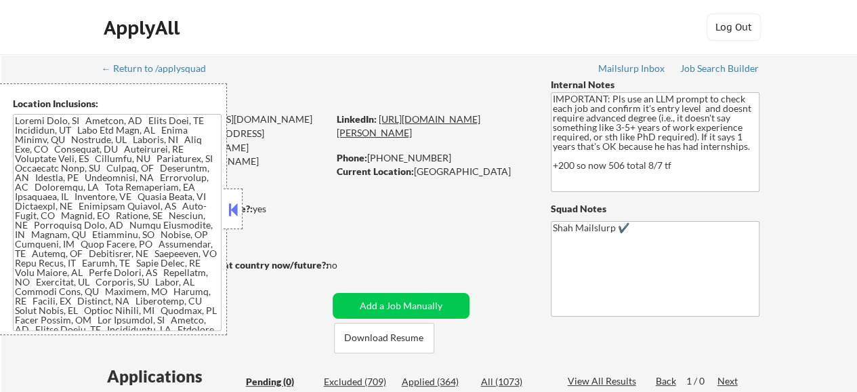
drag, startPoint x: 408, startPoint y: 125, endPoint x: 376, endPoint y: 131, distance: 32.3
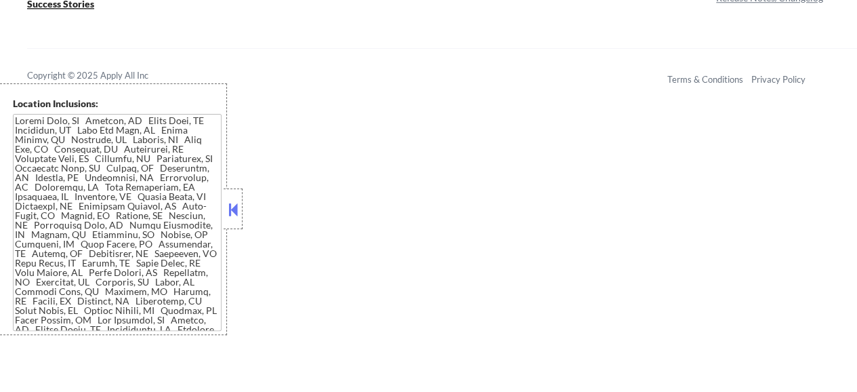
scroll to position [339, 0]
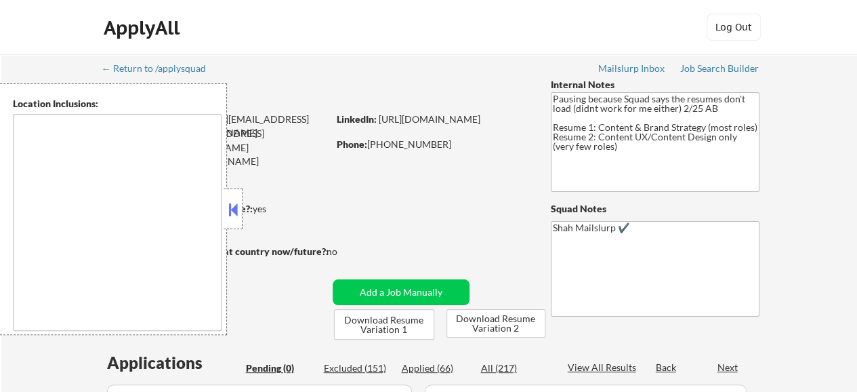
type textarea "Charlotte, NC Matthews, NC Mint Hill, NC Pineville, NC Huntersville, NC Mount H…"
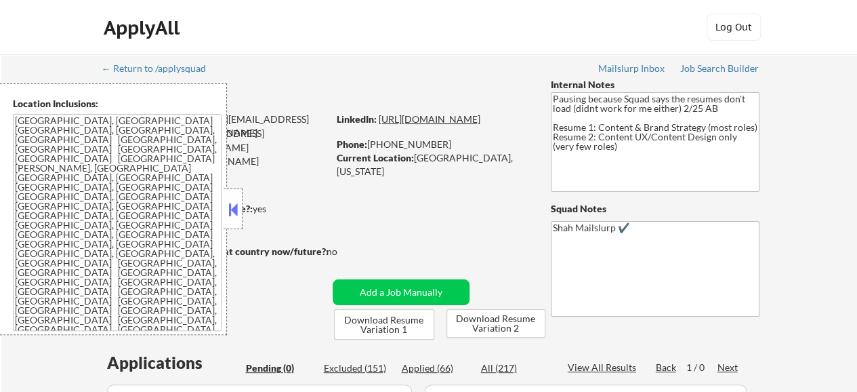
drag, startPoint x: 477, startPoint y: 138, endPoint x: 448, endPoint y: 135, distance: 28.6
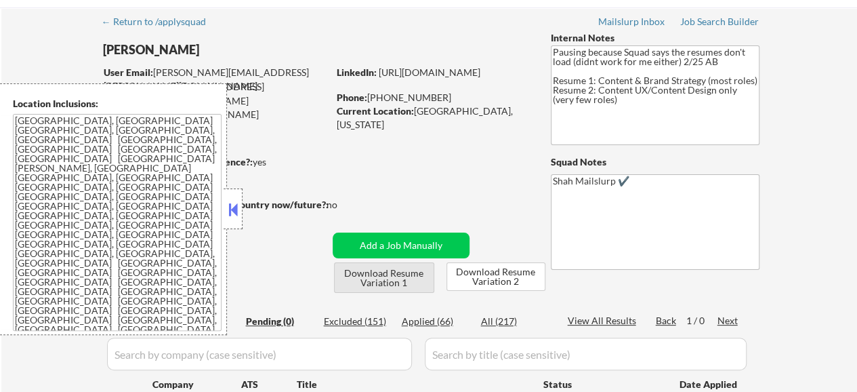
scroll to position [68, 0]
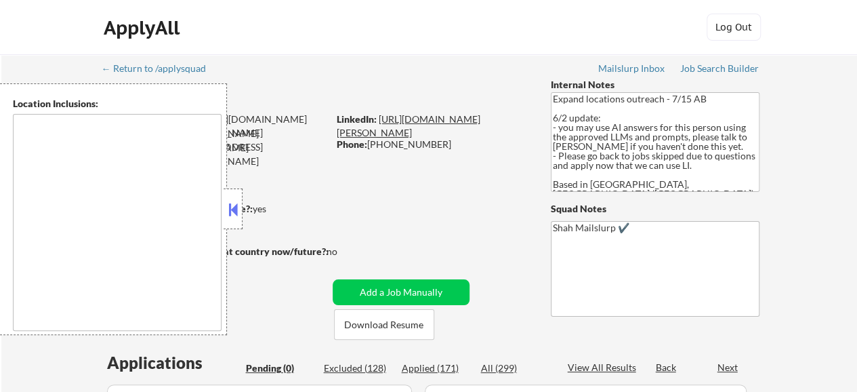
type textarea "Toronto, ON Mississauga, ON Brampton, ON Markham, ON Vaughan, ON Richmond Hill,…"
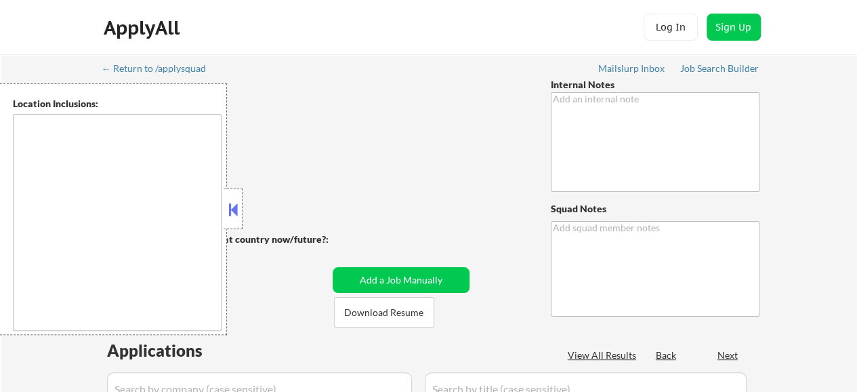
type textarea "1. Now has 2 resume versions: - Original is for Product Marketing roles - 2nd i…"
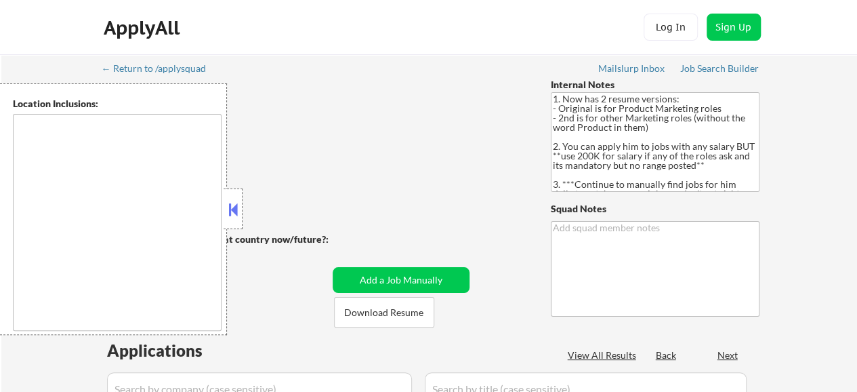
type textarea "[PERSON_NAME] ✔️ User changed their minimum base salary from 200000 to 0. If th…"
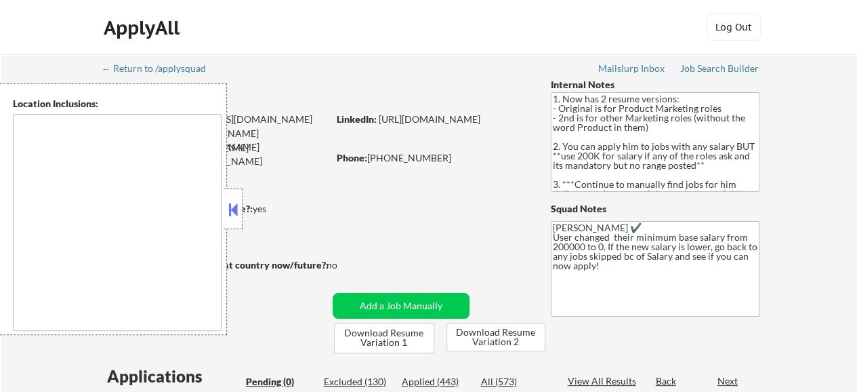
type textarea "[GEOGRAPHIC_DATA], [GEOGRAPHIC_DATA] [GEOGRAPHIC_DATA], [GEOGRAPHIC_DATA] [GEOG…"
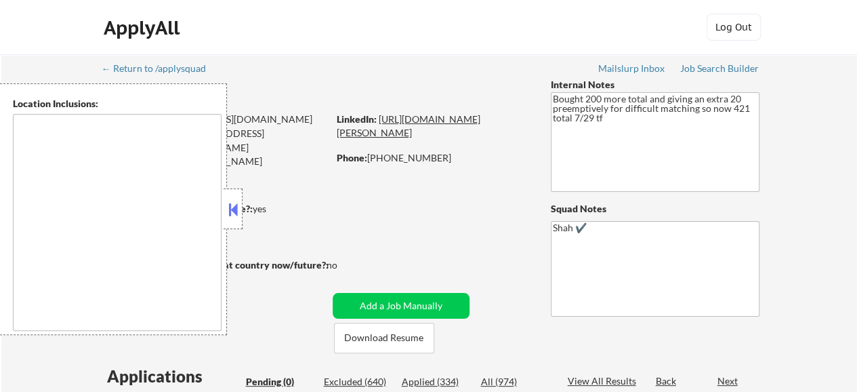
type textarea "[GEOGRAPHIC_DATA], [GEOGRAPHIC_DATA] [GEOGRAPHIC_DATA], [GEOGRAPHIC_DATA] [GEOG…"
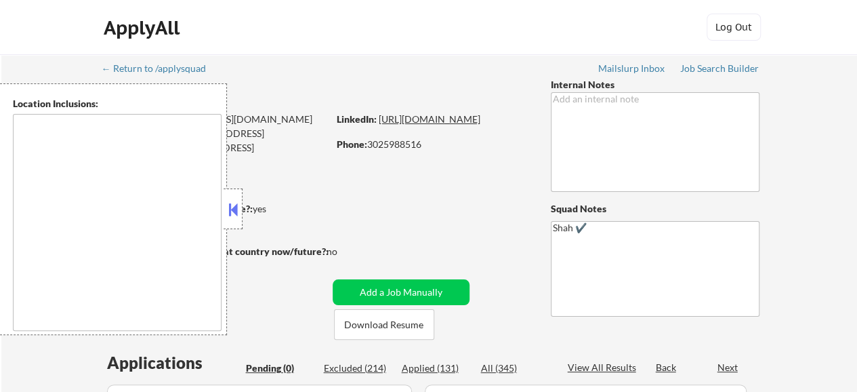
type textarea "[GEOGRAPHIC_DATA], DE [GEOGRAPHIC_DATA], [GEOGRAPHIC_DATA], DE [GEOGRAPHIC_DATA…"
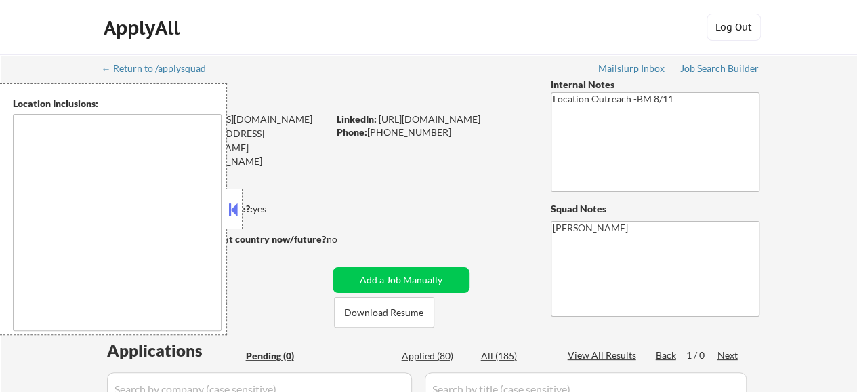
type textarea "Phoenix, AZ Tempe, AZ Scottsdale, AZ Glendale, AZ Mesa, AZ Chandler, AZ Gilbert…"
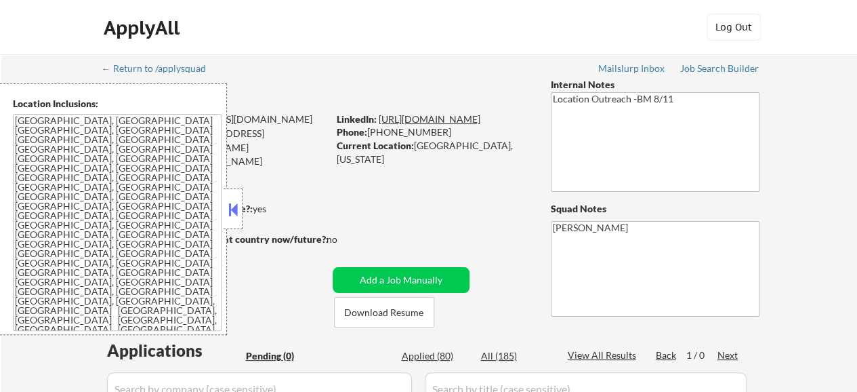
click at [429, 122] on link "https://www.linkedin.com/in/nleto/" at bounding box center [430, 119] width 102 height 12
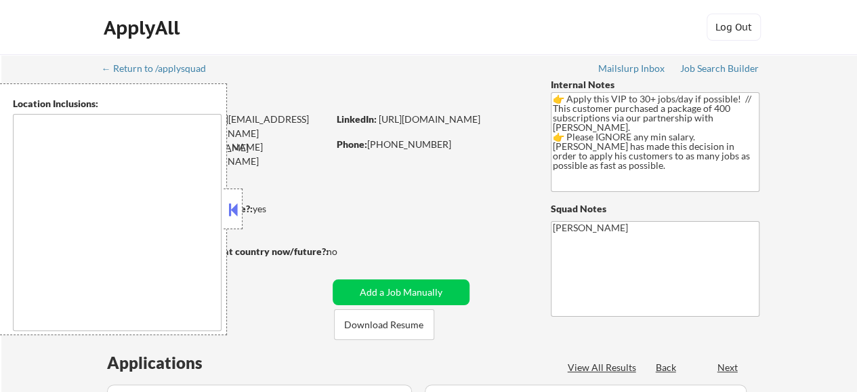
select select ""pending""
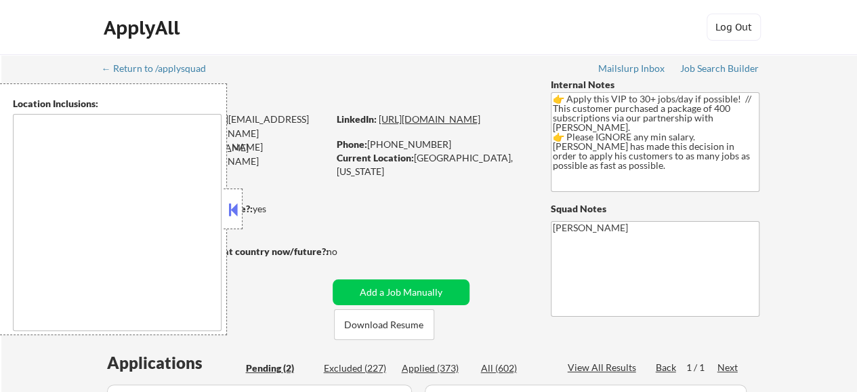
click at [421, 125] on link "[URL][DOMAIN_NAME]" at bounding box center [430, 119] width 102 height 12
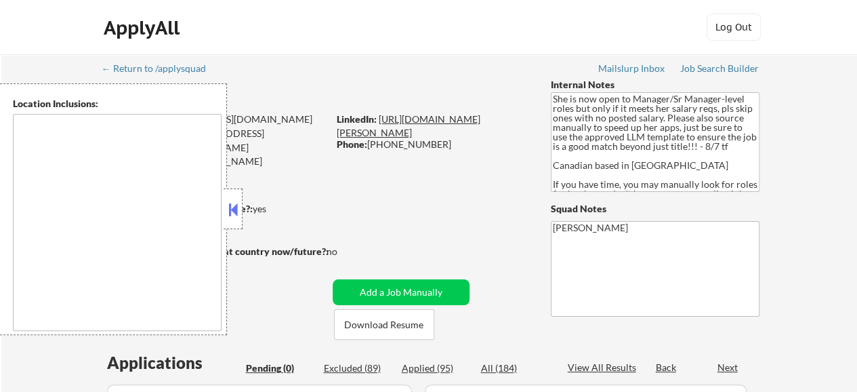
click at [404, 135] on link "https://www.linkedin.com/in/christa-bicego/" at bounding box center [409, 125] width 144 height 25
type textarea "Vancouver, BC Burnaby, BC Richmond, BC New Westminster, BC North Vancouver, BC …"
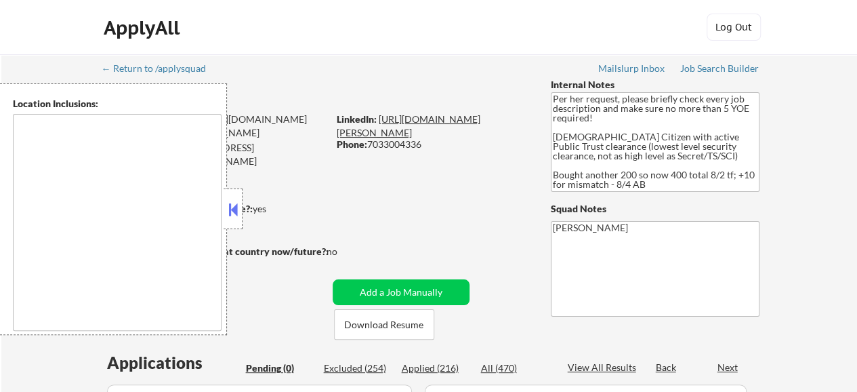
click at [434, 121] on link "[URL][DOMAIN_NAME][PERSON_NAME]" at bounding box center [409, 125] width 144 height 25
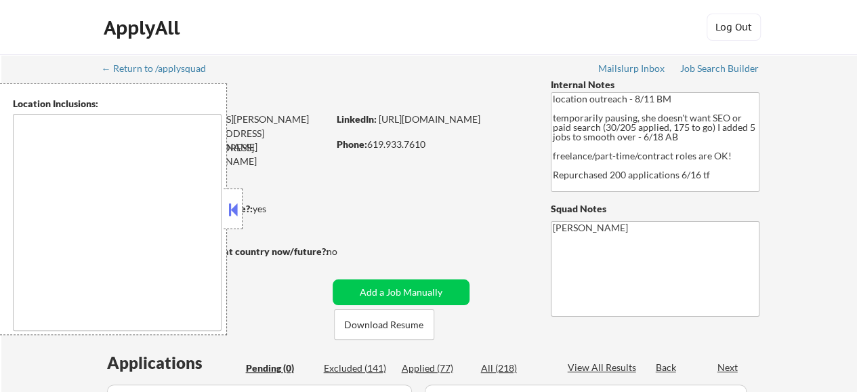
type textarea "Philadelphia, PA Camden, NJ Upper Darby, PA Cherry Hill, NJ Wilmington, DE Bens…"
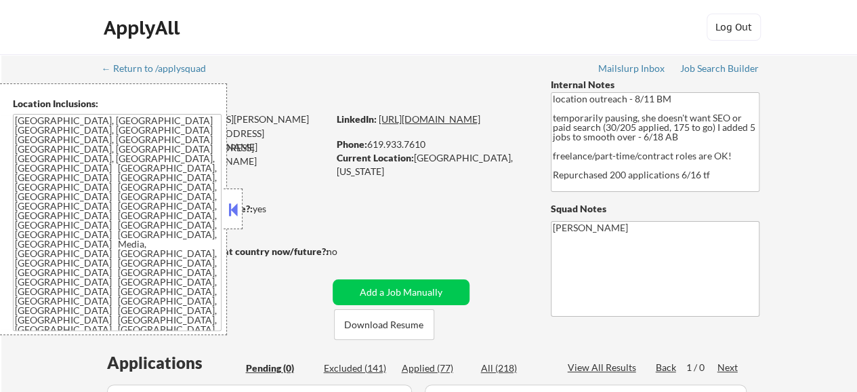
click at [458, 125] on link "https://www.linkedin.com/in/jasminekaloudis/" at bounding box center [430, 119] width 102 height 12
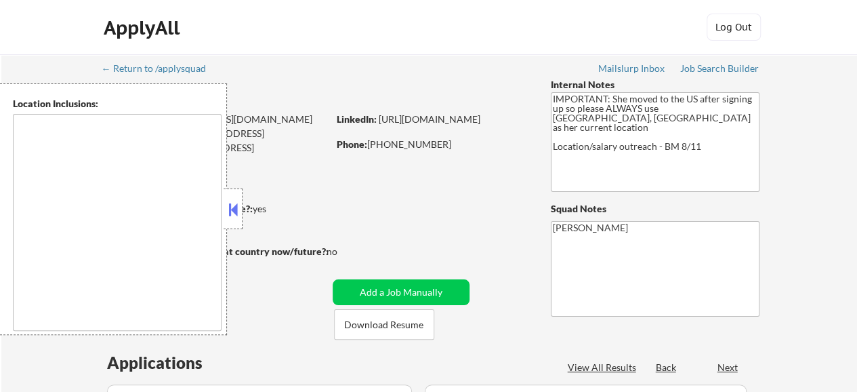
select select ""pending""
type textarea "[GEOGRAPHIC_DATA], [GEOGRAPHIC_DATA] [GEOGRAPHIC_DATA], [GEOGRAPHIC_DATA] [GEOG…"
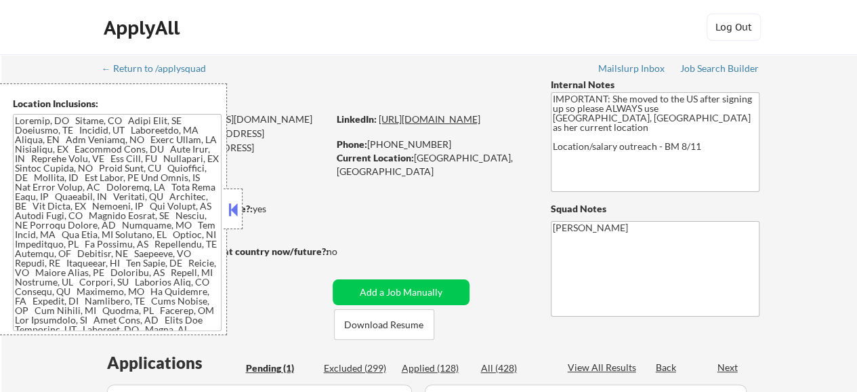
click at [462, 125] on link "https://www.linkedin.com/in/linzijiang/" at bounding box center [430, 119] width 102 height 12
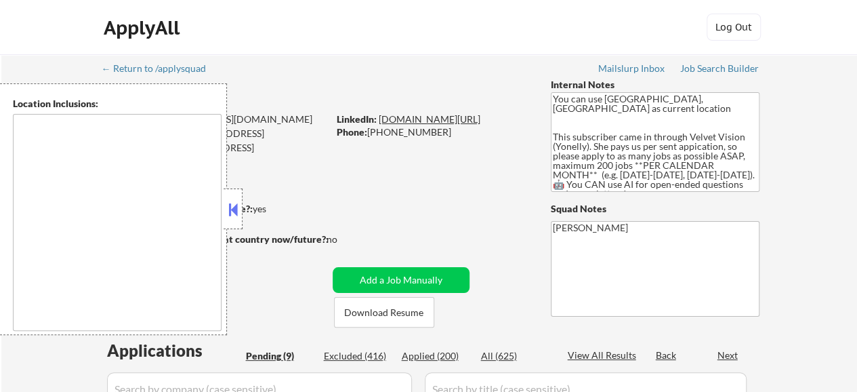
click at [446, 124] on link "www.linkedin.com/rayaabdykulova" at bounding box center [430, 119] width 102 height 12
select select ""pending""
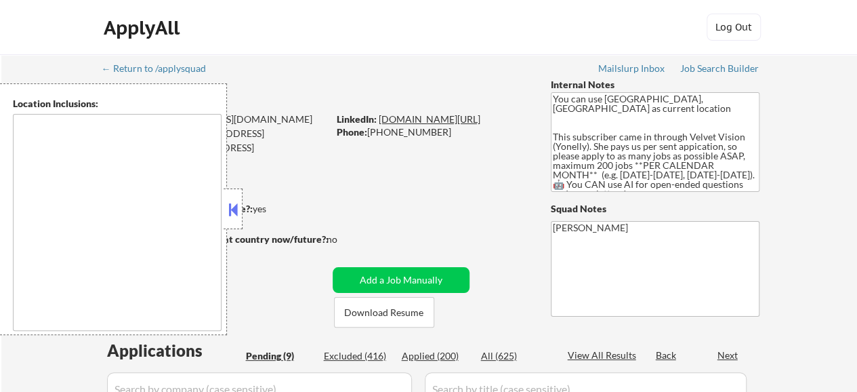
select select ""pending""
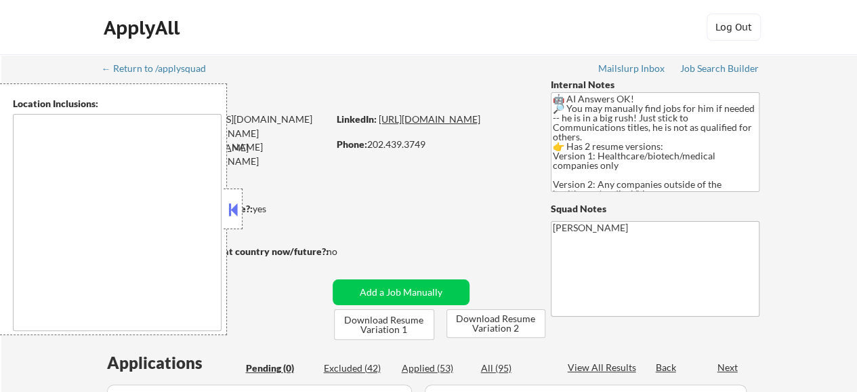
click at [392, 125] on link "https://www.linkedin.com/in/georgegoodno" at bounding box center [430, 119] width 102 height 12
type textarea "Addison, TX Richardson, TX Carrollton, TX Plano, TX Farmers Branch, TX Garland,…"
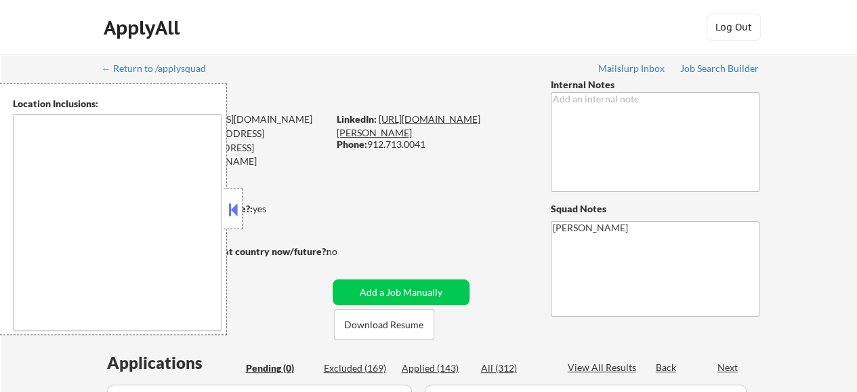
click at [400, 119] on link "[URL][DOMAIN_NAME][PERSON_NAME]" at bounding box center [409, 125] width 144 height 25
type textarea "[GEOGRAPHIC_DATA], [GEOGRAPHIC_DATA] [GEOGRAPHIC_DATA], [GEOGRAPHIC_DATA] [GEOG…"
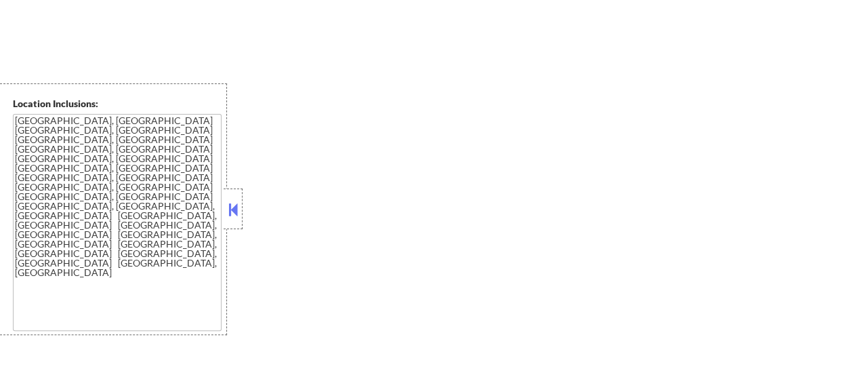
scroll to position [606, 0]
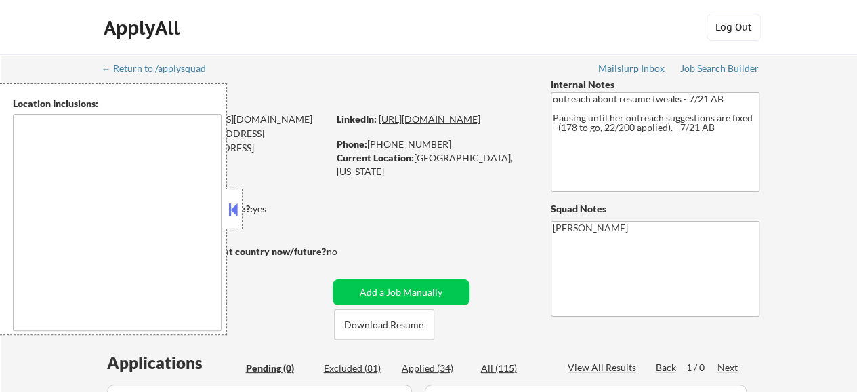
click at [405, 125] on link "[URL][DOMAIN_NAME]" at bounding box center [430, 119] width 102 height 12
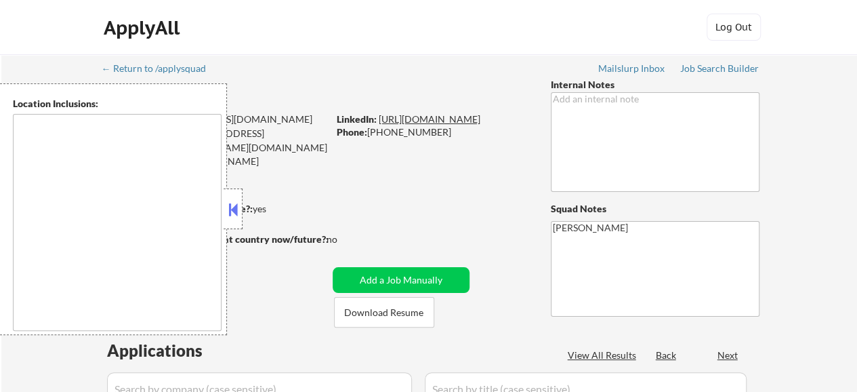
click at [421, 121] on link "https://www.linkedin.com/in/tkim4/" at bounding box center [430, 119] width 102 height 12
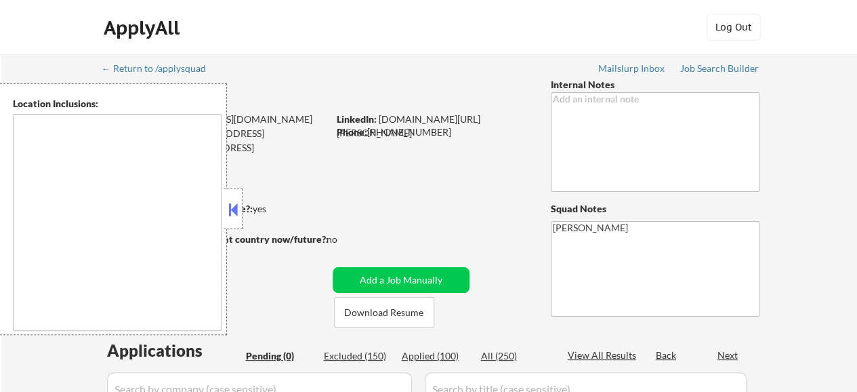
type textarea "remote"
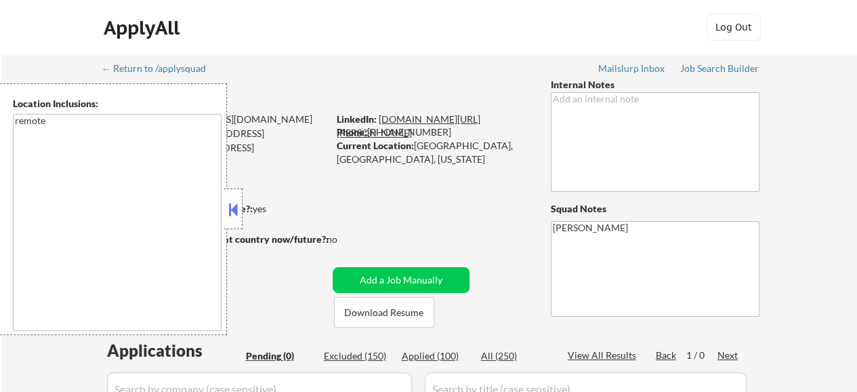
click at [447, 119] on link "www.linkedin.com/in/adetayo-oke" at bounding box center [409, 125] width 144 height 25
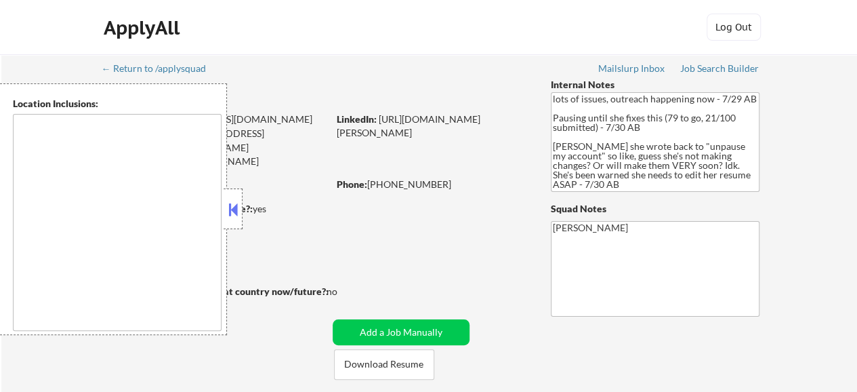
type textarea "Arlington, VA Alexandria, VA Bethesda, MD Silver Spring, MD Falls Church, VA Hy…"
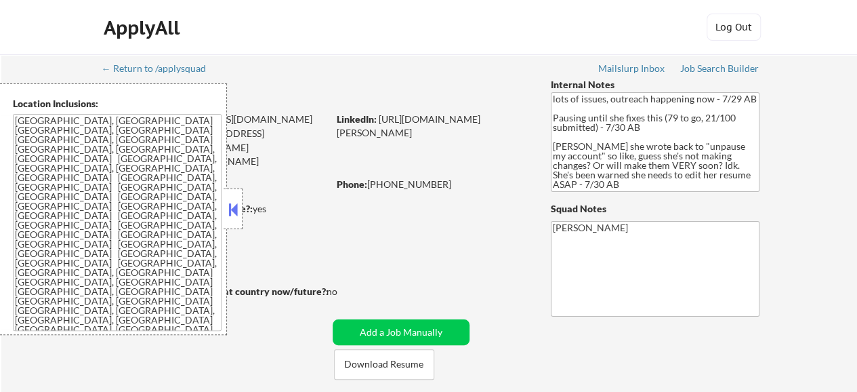
click at [402, 138] on div "LinkedIn: https://www.linkedin.com/in/lorraine-desouza?utm_source=share&utm_cam…" at bounding box center [434, 125] width 194 height 26
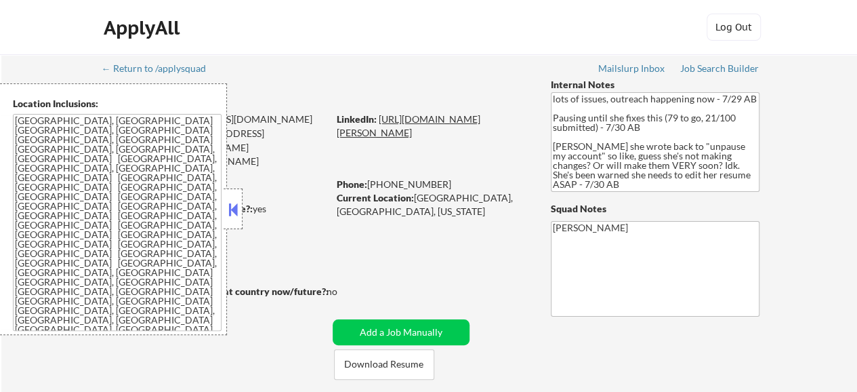
click at [389, 138] on link "https://www.linkedin.com/in/lorraine-desouza?utm_source=share&utm_campaign=shar…" at bounding box center [409, 125] width 144 height 25
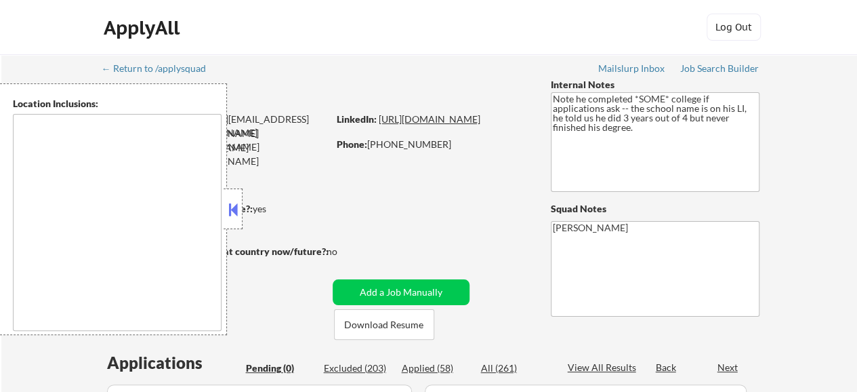
click at [436, 125] on link "[URL][DOMAIN_NAME]" at bounding box center [430, 119] width 102 height 12
type textarea "remote"
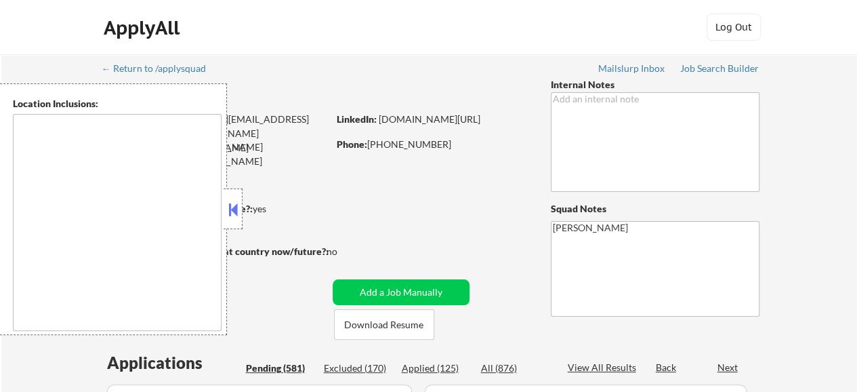
type textarea "West Palm Beach, FL Palm Beach, FL Lake Worth, FL Riviera Beach, FL Palm Spring…"
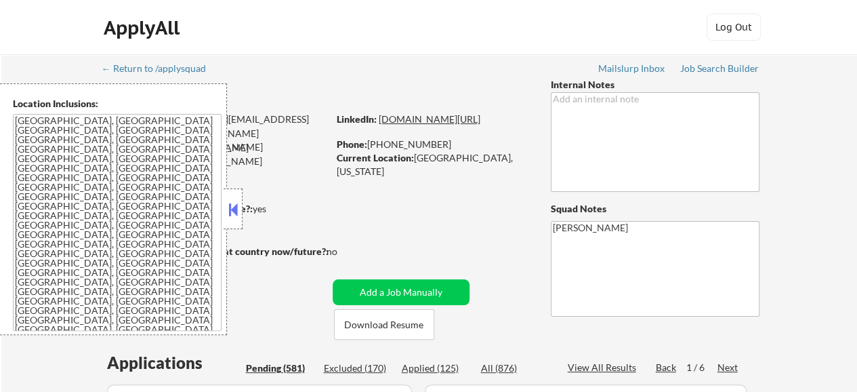
click at [421, 125] on link "www.linkedin.com/in/charlenebriganty" at bounding box center [430, 119] width 102 height 12
click at [480, 125] on link "www.linkedin.com/in/charlenebriganty" at bounding box center [430, 119] width 102 height 12
click at [402, 125] on link "www.linkedin.com/in/charlenebriganty" at bounding box center [430, 119] width 102 height 12
select select ""pending""
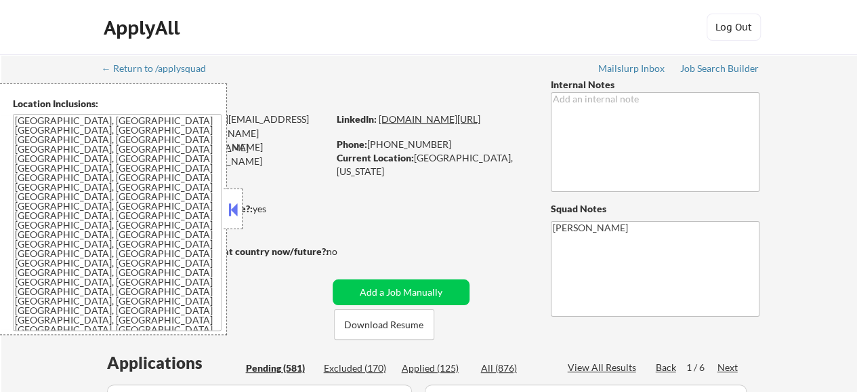
select select ""pending""
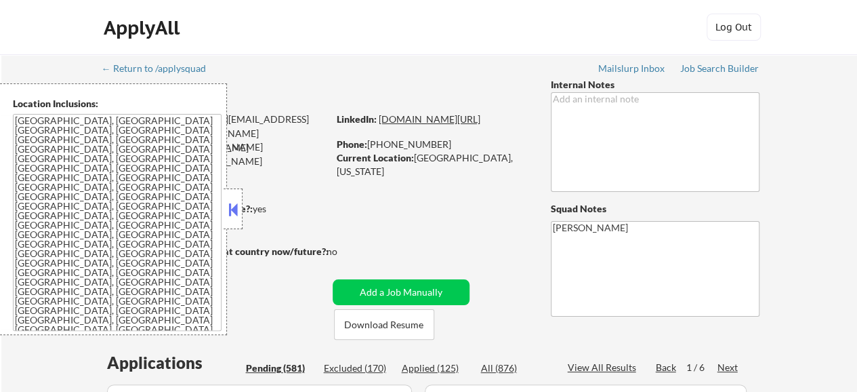
select select ""pending""
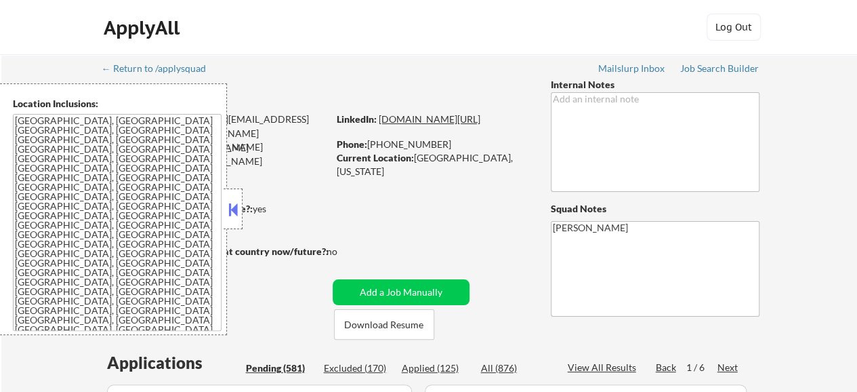
select select ""pending""
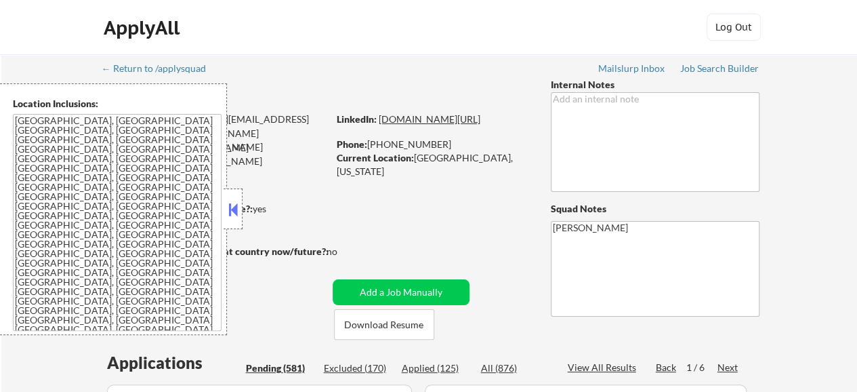
select select ""pending""
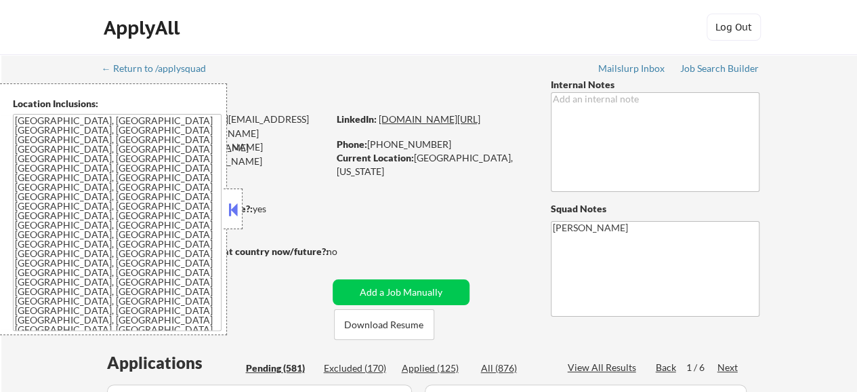
select select ""pending""
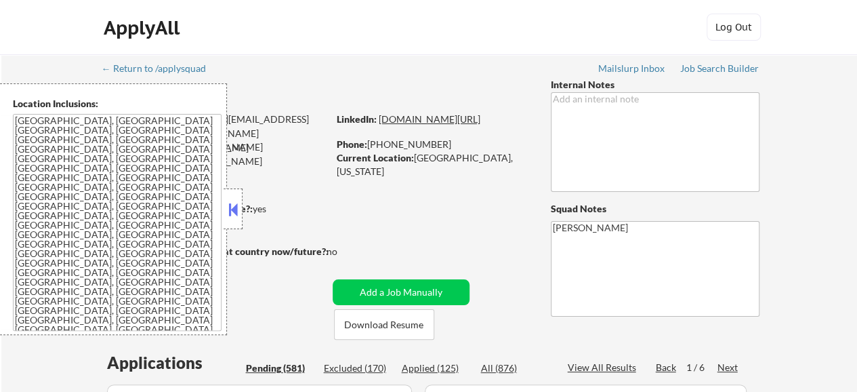
select select ""pending""
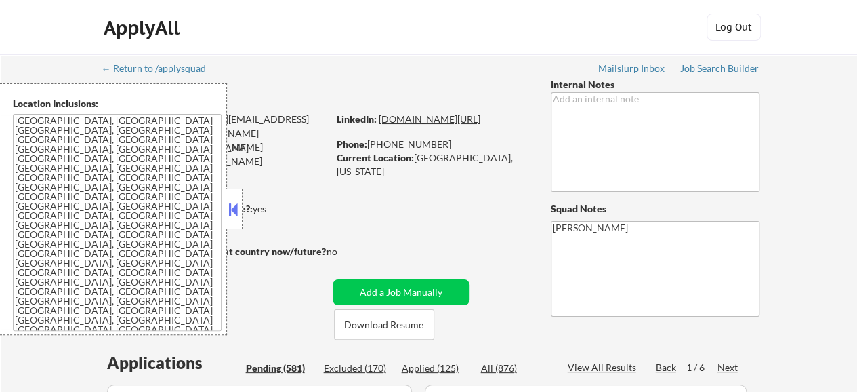
select select ""pending""
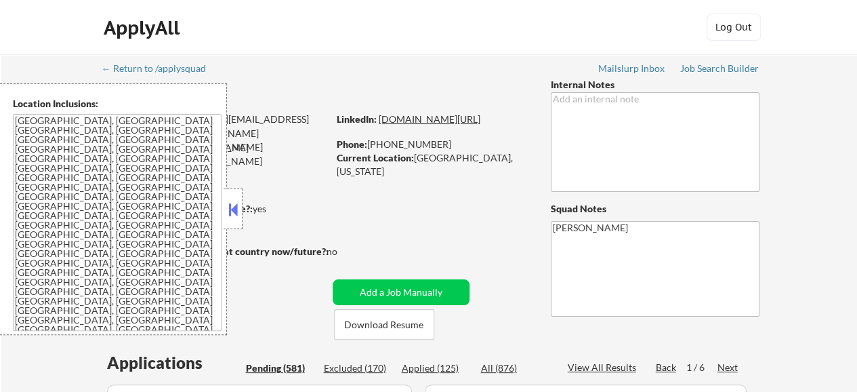
select select ""pending""
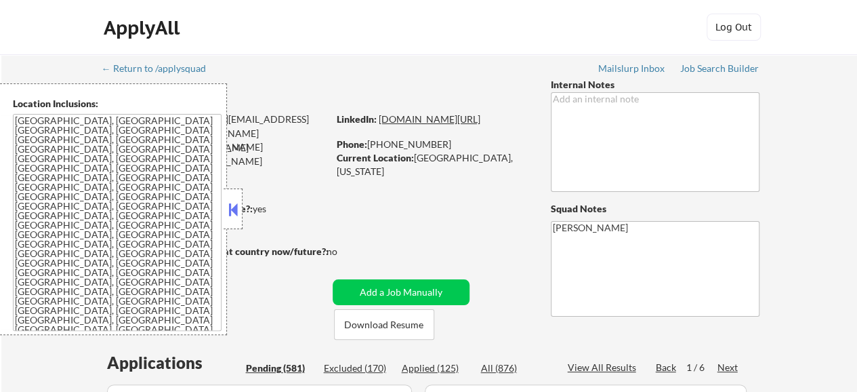
select select ""pending""
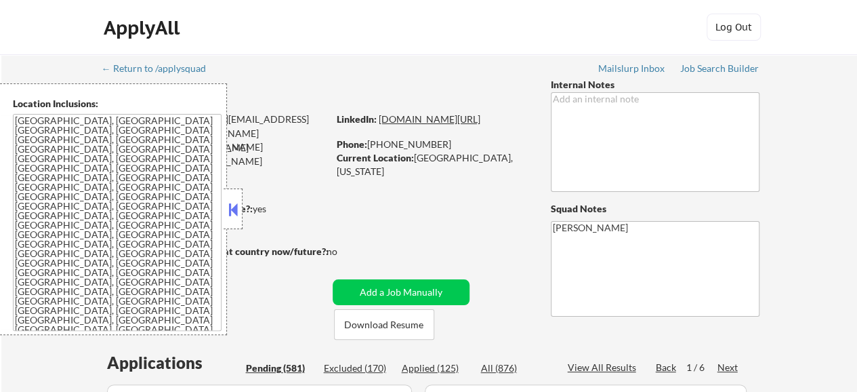
select select ""pending""
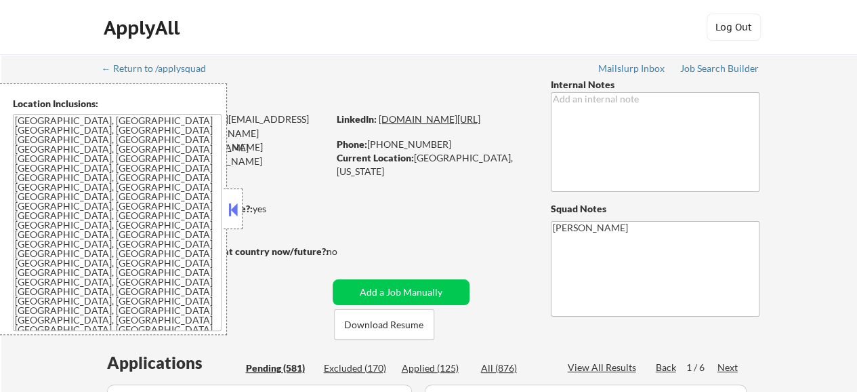
select select ""pending""
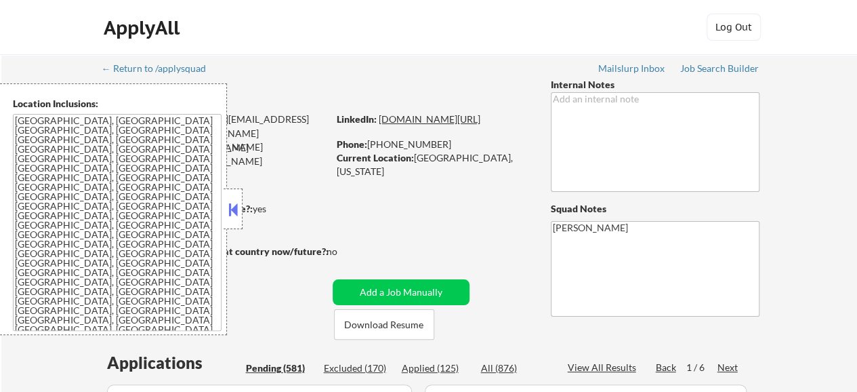
select select ""pending""
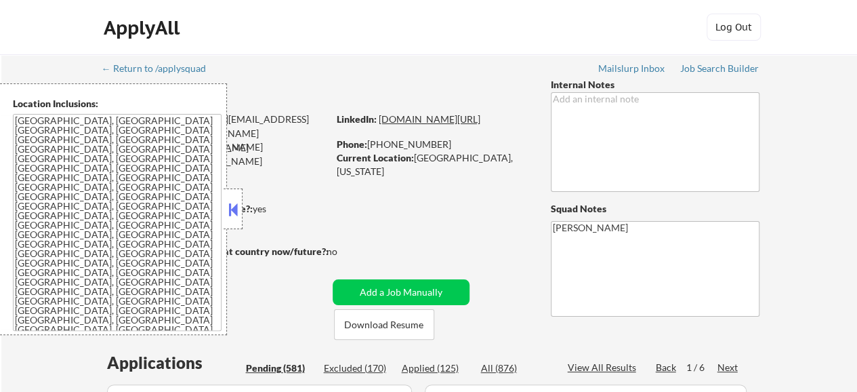
select select ""pending""
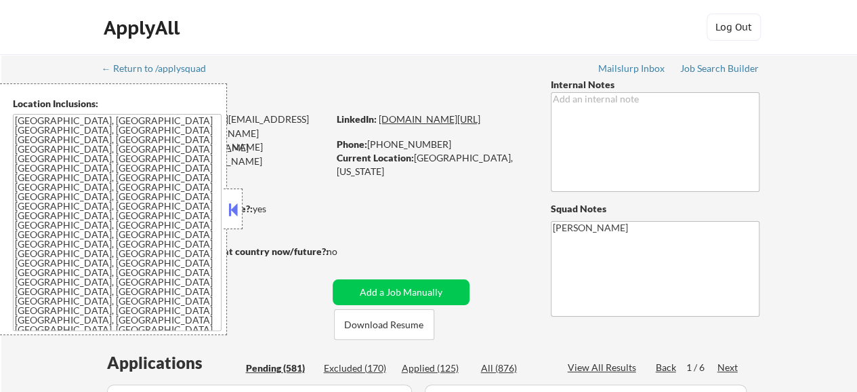
select select ""pending""
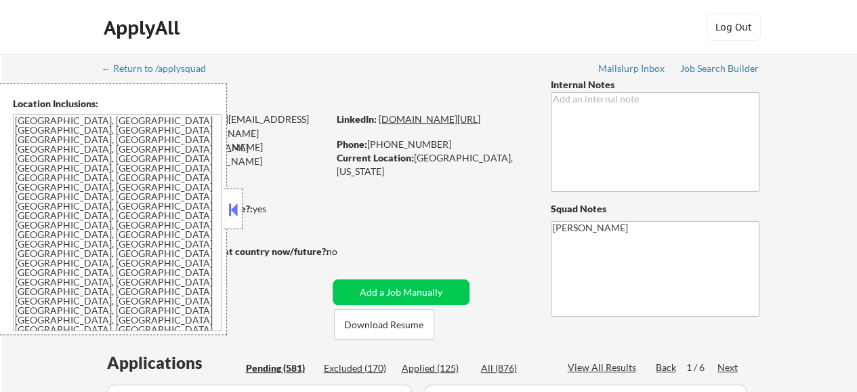
select select ""pending""
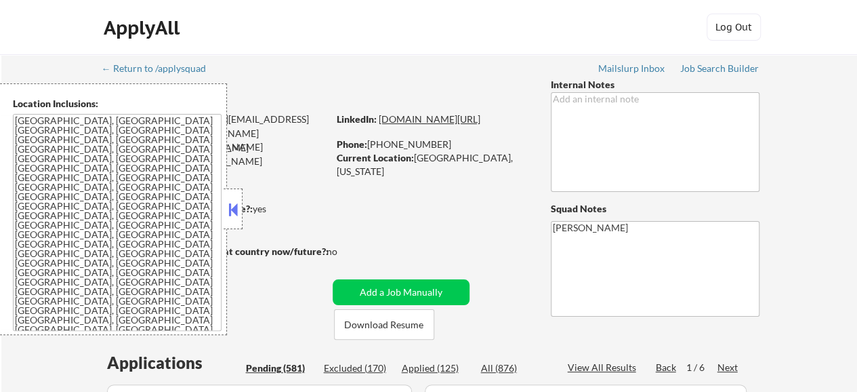
select select ""pending""
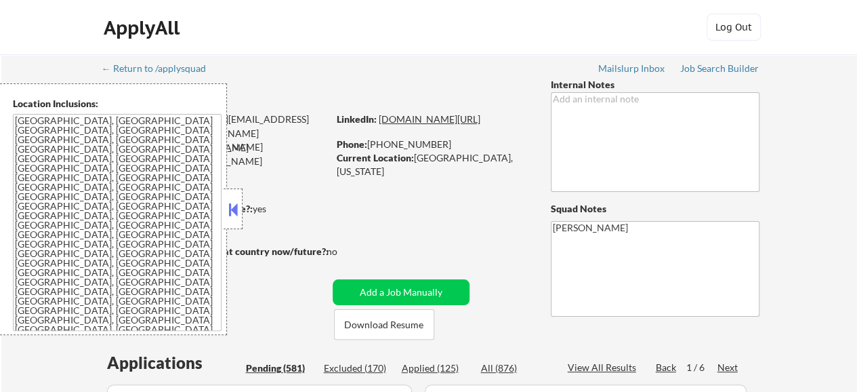
select select ""pending""
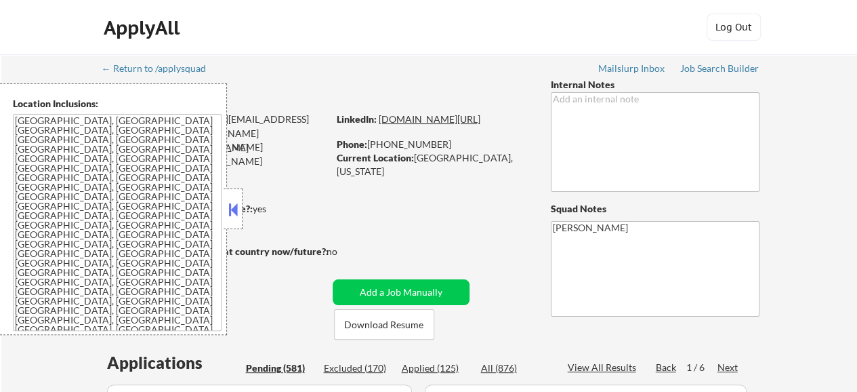
select select ""pending""
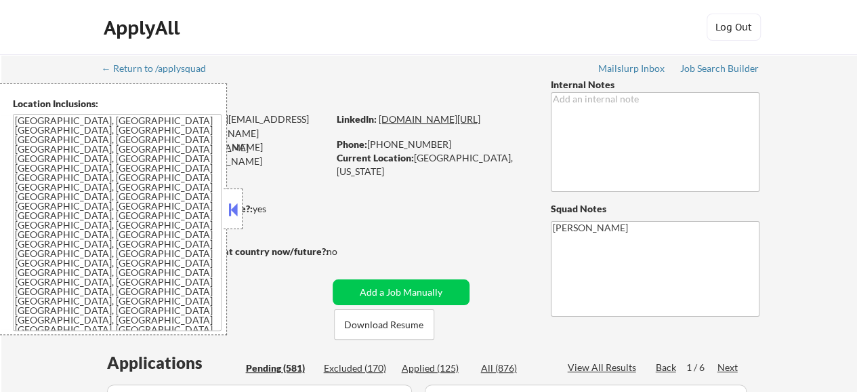
select select ""pending""
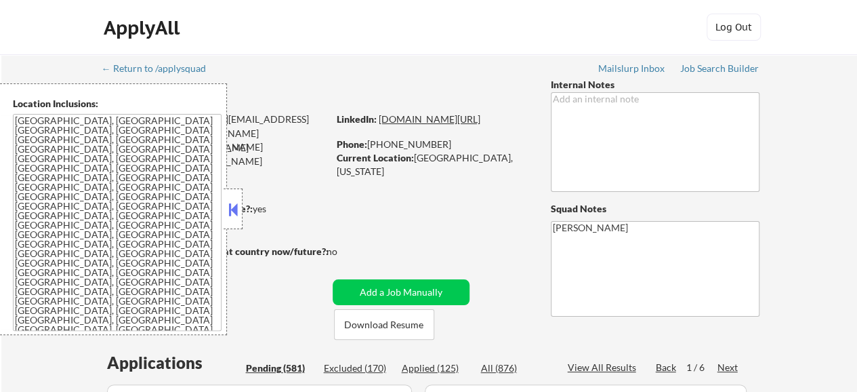
select select ""pending""
drag, startPoint x: 501, startPoint y: 131, endPoint x: 339, endPoint y: 132, distance: 162.6
click at [339, 126] on div "LinkedIn: www.linkedin.com/in/charlenebriganty" at bounding box center [434, 119] width 194 height 14
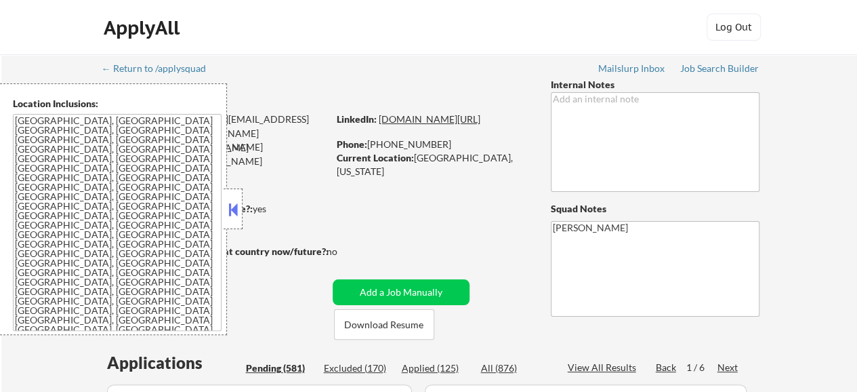
click at [379, 125] on link "www.linkedin.com/in/charlenebriganty" at bounding box center [430, 119] width 102 height 12
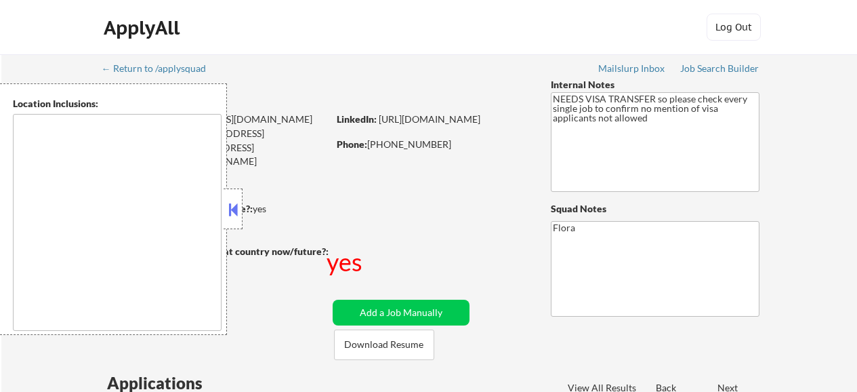
type textarea "[GEOGRAPHIC_DATA], [GEOGRAPHIC_DATA] [GEOGRAPHIC_DATA], [GEOGRAPHIC_DATA] [GEOG…"
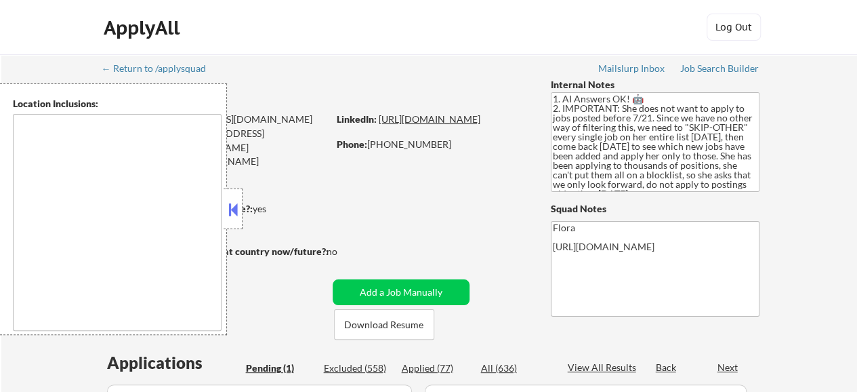
click at [393, 125] on link "[URL][DOMAIN_NAME]" at bounding box center [430, 119] width 102 height 12
select select ""pending""
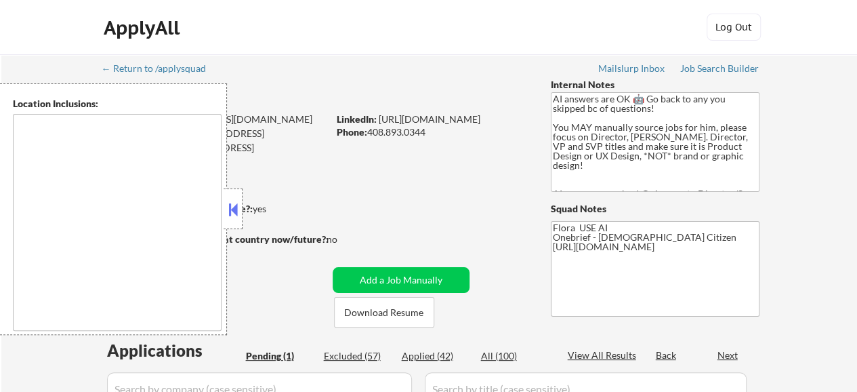
select select ""pending""
click at [451, 114] on link "https://www.linkedin.com/in/vilas/" at bounding box center [430, 119] width 102 height 12
type textarea "San Francisco, CA Daly City, CA South San Francisco, CA Brisbane, CA Colma, CA …"
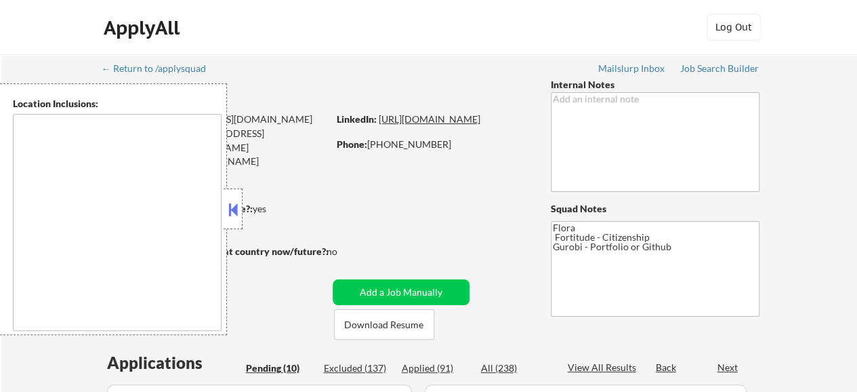
click at [419, 125] on link "[URL][DOMAIN_NAME]" at bounding box center [430, 119] width 102 height 12
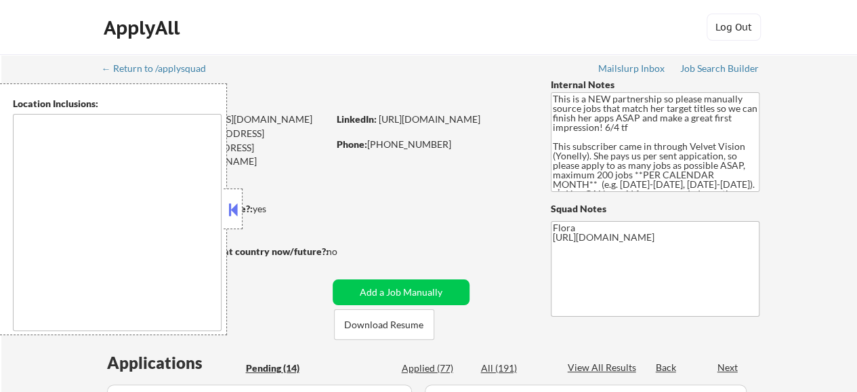
type textarea "[GEOGRAPHIC_DATA], [GEOGRAPHIC_DATA] [GEOGRAPHIC_DATA], [GEOGRAPHIC_DATA], [GEO…"
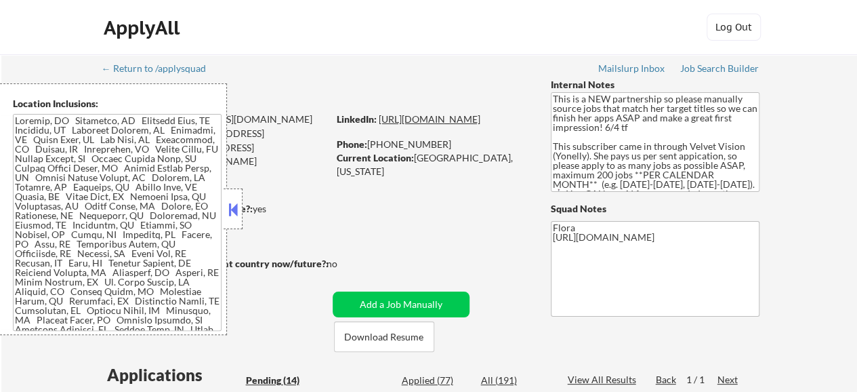
select select ""pending""
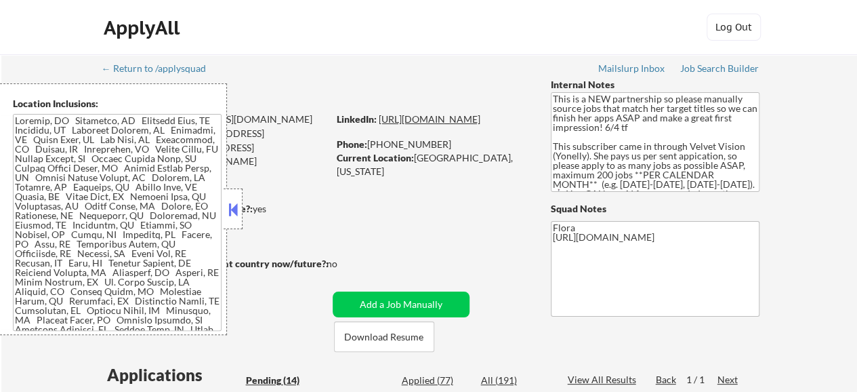
select select ""pending""
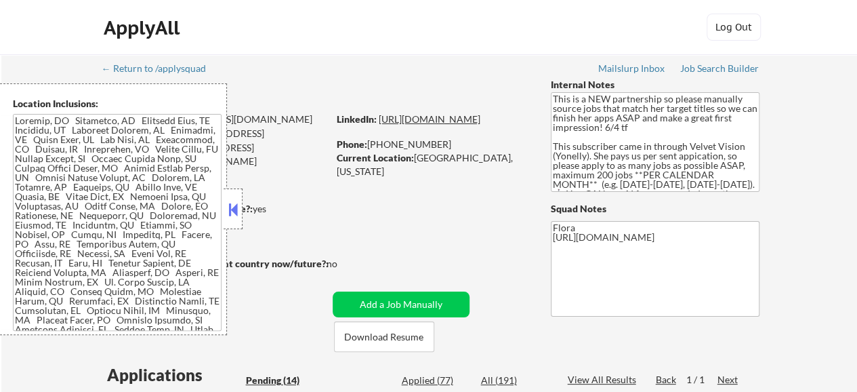
select select ""pending""
click at [413, 125] on link "[URL][DOMAIN_NAME]" at bounding box center [430, 119] width 102 height 12
